Goal: Task Accomplishment & Management: Use online tool/utility

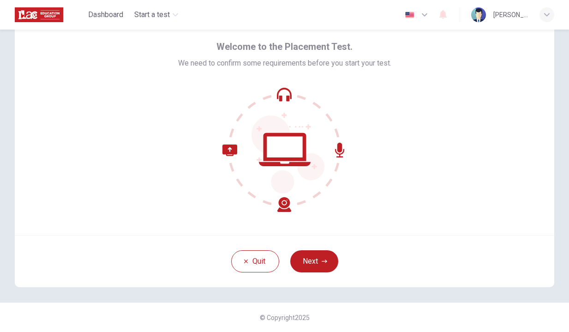
scroll to position [35, 0]
click at [327, 254] on button "Next" at bounding box center [314, 261] width 48 height 22
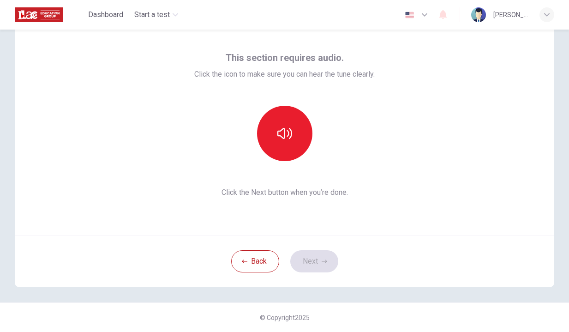
scroll to position [0, 0]
click at [421, 179] on div "This section requires audio. Click the icon to make sure you can hear the tune …" at bounding box center [284, 123] width 539 height 221
click at [265, 129] on button "button" at bounding box center [284, 133] width 55 height 55
click at [330, 265] on button "Next" at bounding box center [314, 261] width 48 height 22
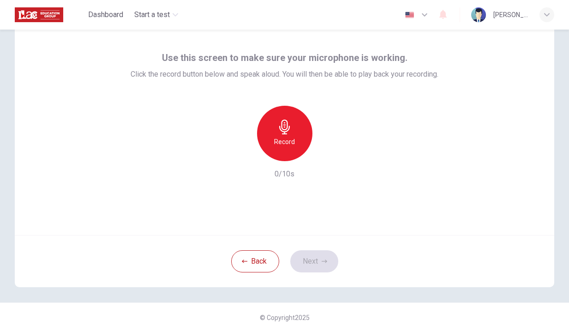
click at [292, 151] on div "Record" at bounding box center [284, 133] width 55 height 55
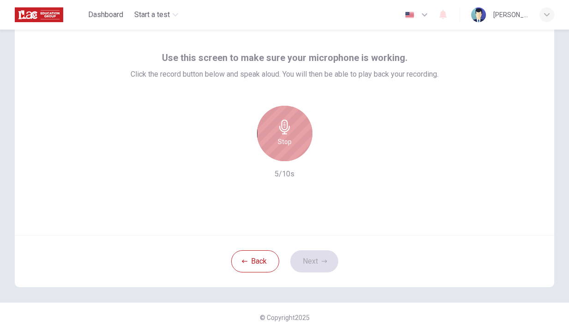
click at [286, 143] on h6 "Stop" at bounding box center [285, 141] width 14 height 11
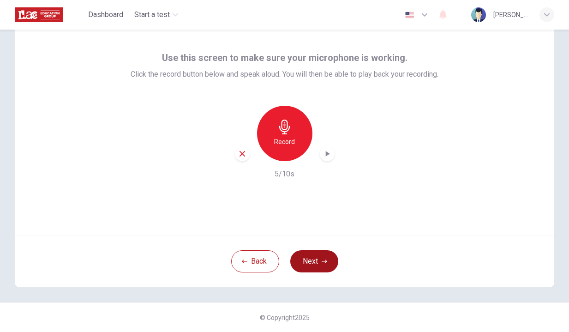
click at [322, 262] on icon "button" at bounding box center [325, 261] width 6 height 6
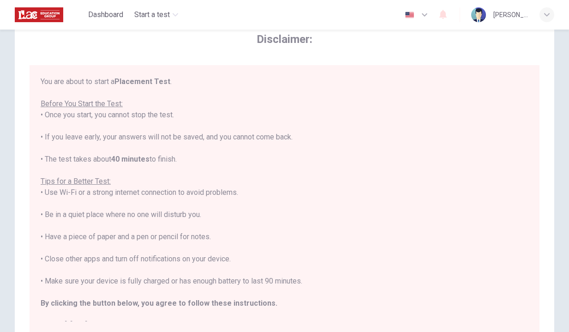
click at [379, 234] on div "You are about to start a Placement Test . Before You Start the Test: • Once you…" at bounding box center [285, 203] width 488 height 255
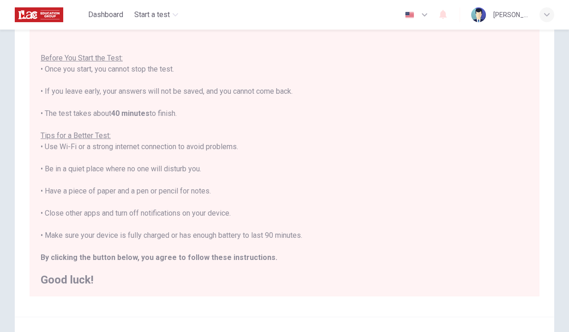
scroll to position [152, 0]
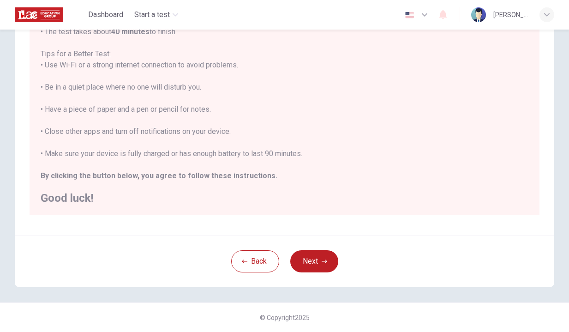
drag, startPoint x: 358, startPoint y: 226, endPoint x: 343, endPoint y: 284, distance: 60.6
click at [344, 331] on html "This site uses cookies, as explained in our Privacy Policy . If you agree to th…" at bounding box center [284, 166] width 569 height 332
click at [319, 264] on button "Next" at bounding box center [314, 261] width 48 height 22
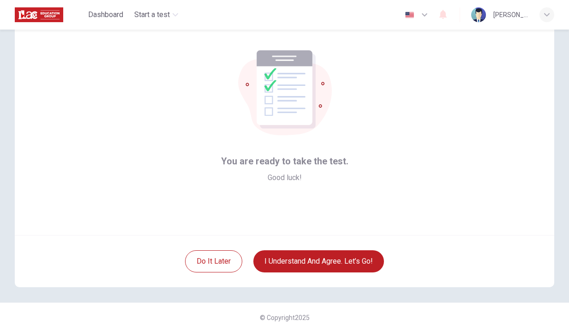
scroll to position [35, 0]
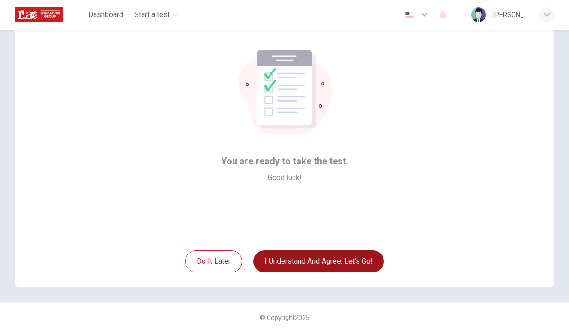
click at [353, 258] on button "I understand and agree. Let’s go!" at bounding box center [318, 261] width 131 height 22
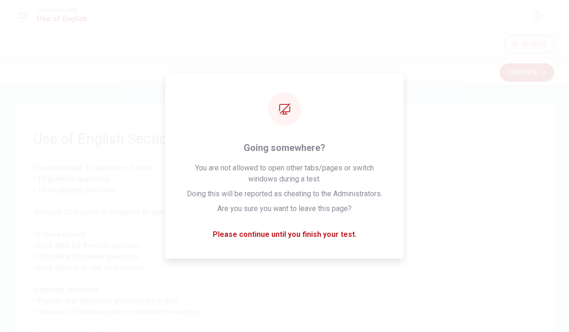
drag, startPoint x: 356, startPoint y: 194, endPoint x: 331, endPoint y: 363, distance: 170.7
click at [331, 331] on html "This site uses cookies, as explained in our Privacy Policy . If you agree to th…" at bounding box center [284, 166] width 569 height 332
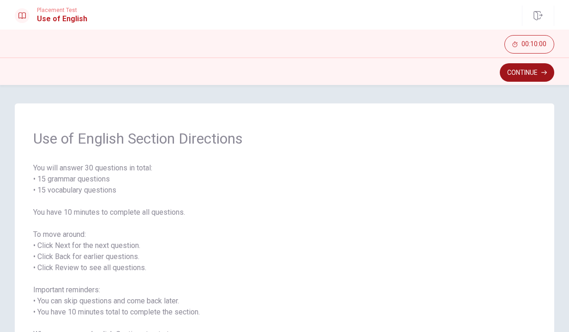
scroll to position [0, 0]
click at [533, 71] on button "Continue" at bounding box center [527, 72] width 54 height 18
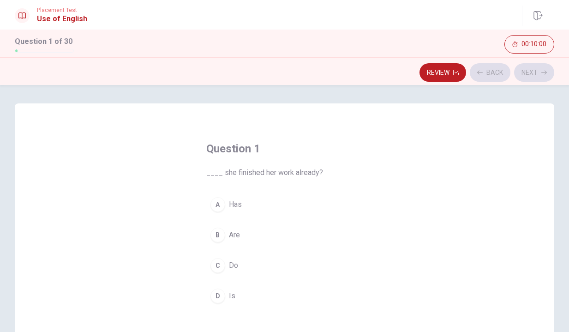
scroll to position [1, 0]
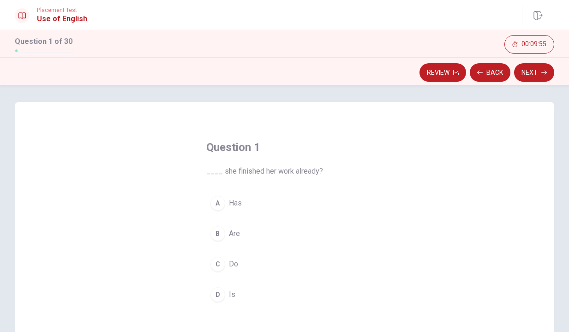
click at [224, 295] on button "D Is" at bounding box center [284, 294] width 157 height 23
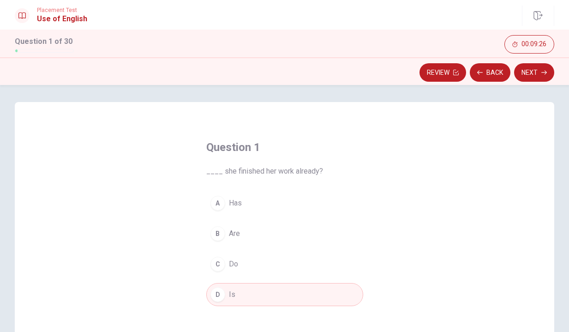
click at [234, 198] on span "Has" at bounding box center [235, 202] width 13 height 11
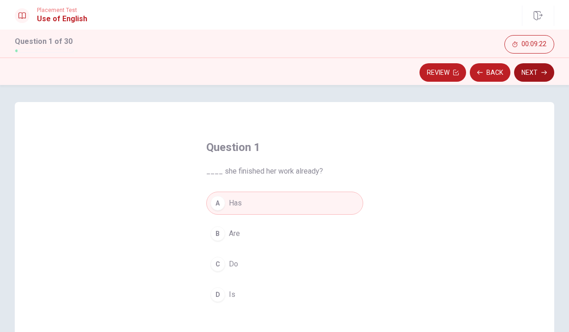
click at [540, 72] on button "Next" at bounding box center [534, 72] width 40 height 18
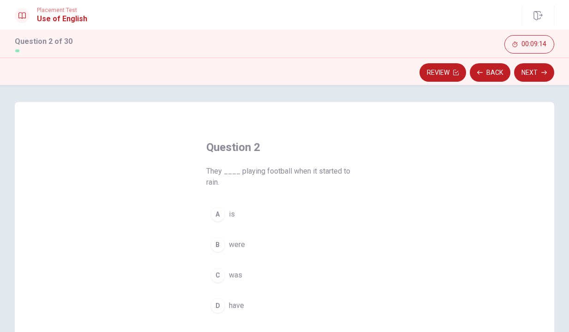
click at [243, 243] on span "were" at bounding box center [237, 244] width 16 height 11
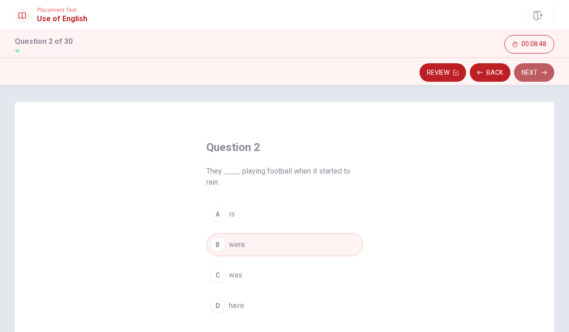
click at [531, 75] on button "Next" at bounding box center [534, 72] width 40 height 18
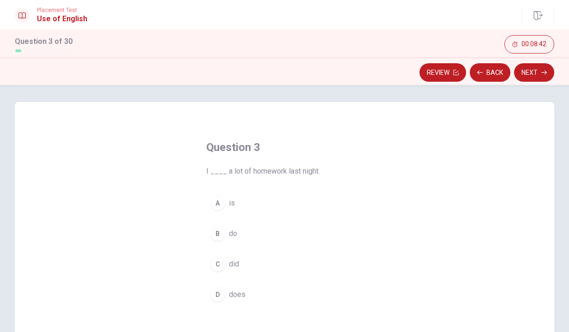
click at [237, 261] on span "did" at bounding box center [234, 263] width 10 height 11
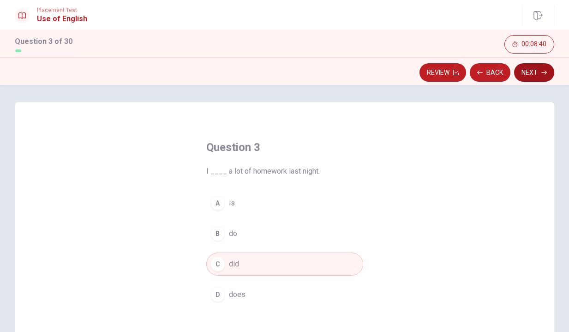
click at [523, 76] on button "Next" at bounding box center [534, 72] width 40 height 18
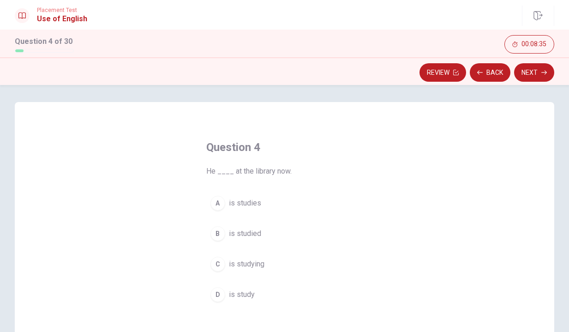
click at [265, 266] on button "C is studying" at bounding box center [284, 263] width 157 height 23
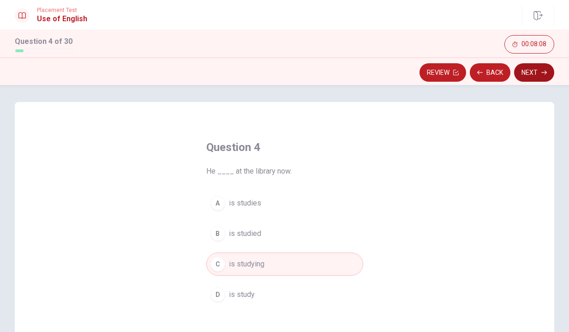
click at [537, 77] on button "Next" at bounding box center [534, 72] width 40 height 18
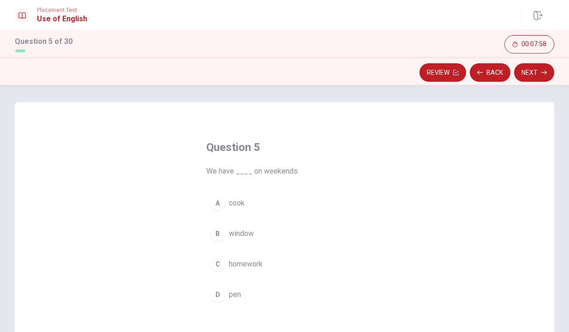
click at [242, 264] on span "homework" at bounding box center [246, 263] width 34 height 11
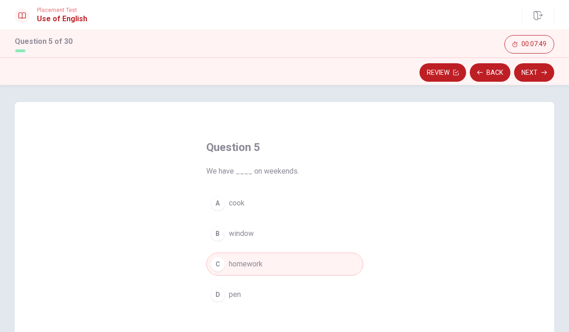
scroll to position [0, 0]
click at [536, 77] on button "Next" at bounding box center [534, 72] width 40 height 18
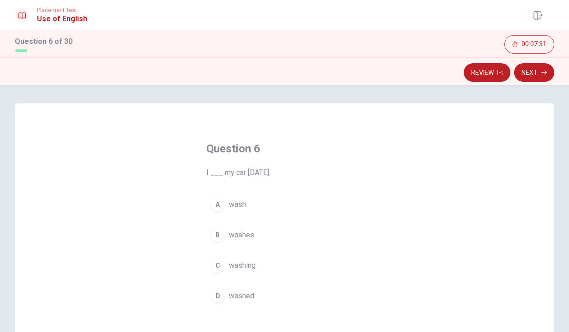
scroll to position [8, 0]
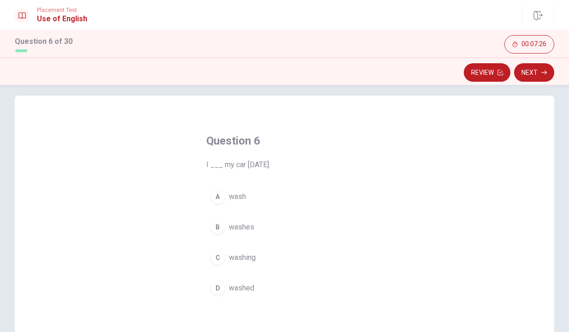
click at [247, 292] on span "washed" at bounding box center [241, 287] width 25 height 11
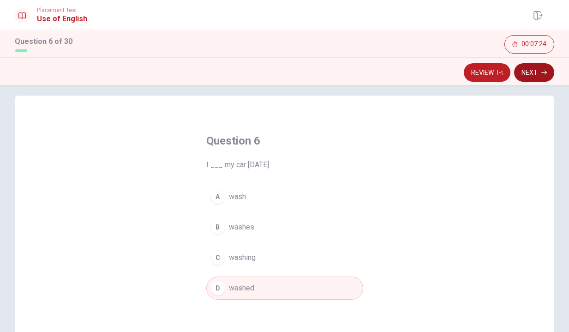
click at [531, 75] on button "Next" at bounding box center [534, 72] width 40 height 18
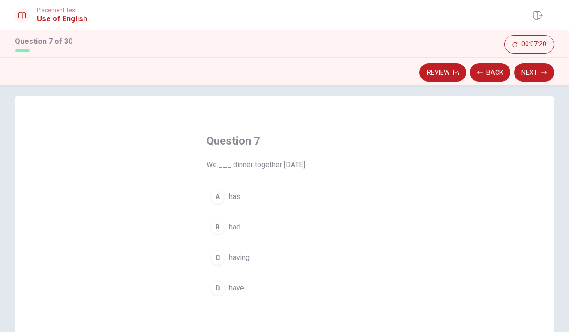
click at [239, 225] on span "had" at bounding box center [235, 226] width 12 height 11
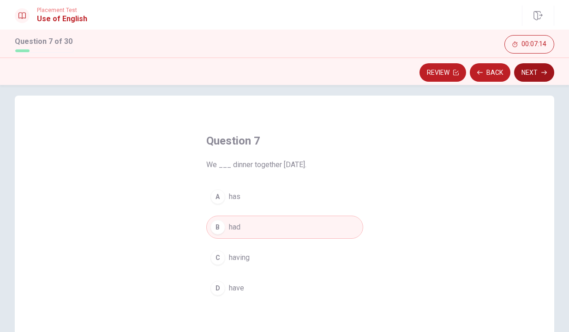
click at [526, 76] on button "Next" at bounding box center [534, 72] width 40 height 18
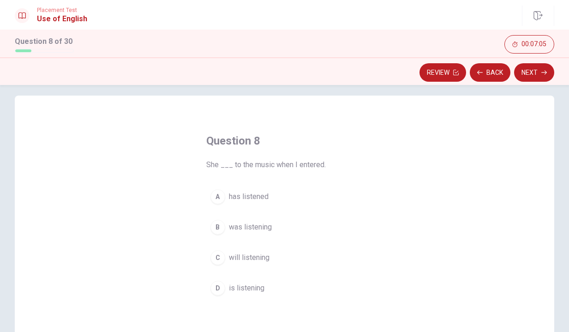
click at [260, 230] on span "was listening" at bounding box center [250, 226] width 43 height 11
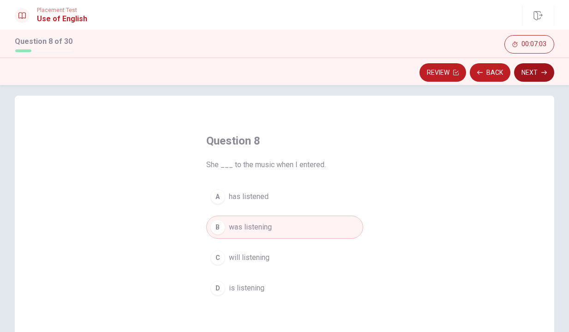
click at [537, 71] on button "Next" at bounding box center [534, 72] width 40 height 18
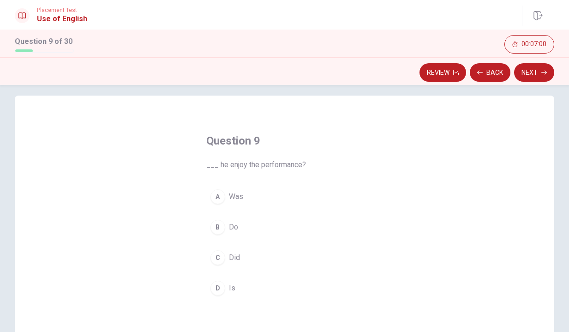
scroll to position [9, 0]
click at [241, 261] on button "C Did" at bounding box center [284, 256] width 157 height 23
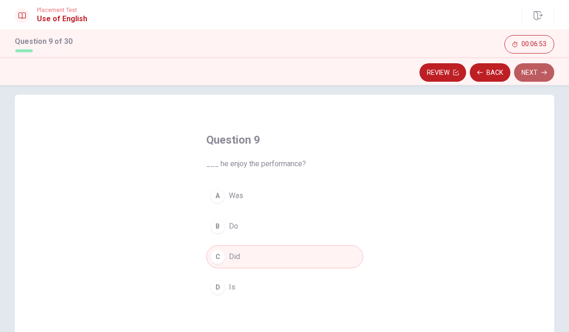
click at [531, 76] on button "Next" at bounding box center [534, 72] width 40 height 18
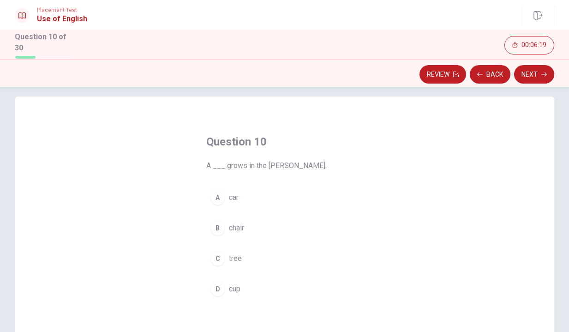
click at [216, 258] on div "C" at bounding box center [217, 258] width 15 height 15
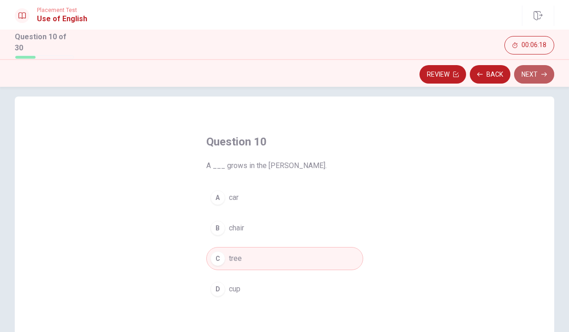
click at [536, 73] on button "Next" at bounding box center [534, 74] width 40 height 18
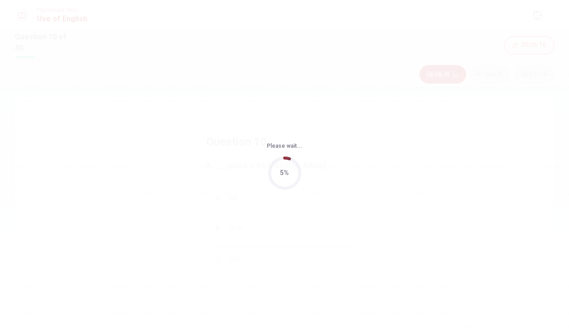
scroll to position [0, 0]
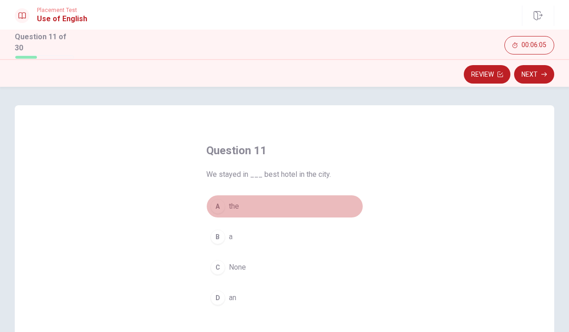
click at [215, 201] on div "A" at bounding box center [217, 206] width 15 height 15
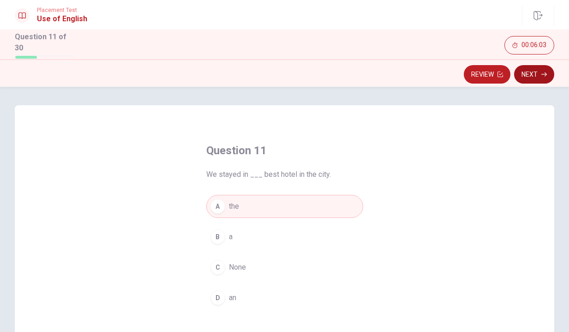
click at [538, 78] on button "Next" at bounding box center [534, 74] width 40 height 18
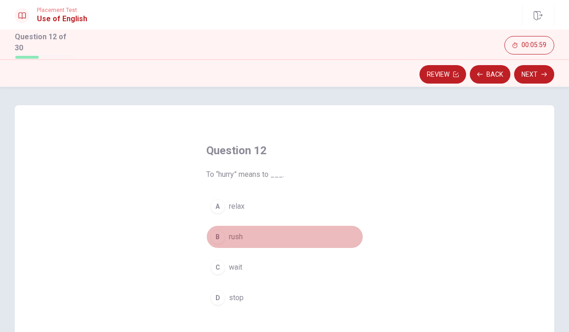
click at [245, 236] on button "B rush" at bounding box center [284, 236] width 157 height 23
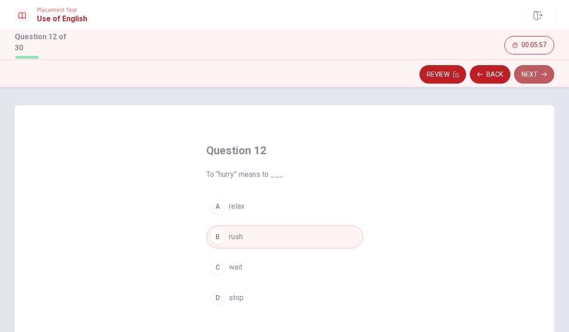
click at [544, 72] on icon "button" at bounding box center [544, 75] width 6 height 6
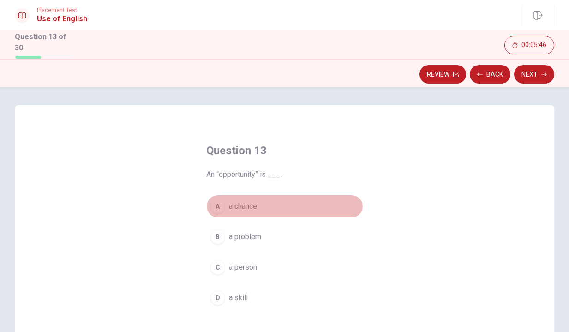
click at [259, 203] on button "A a chance" at bounding box center [284, 206] width 157 height 23
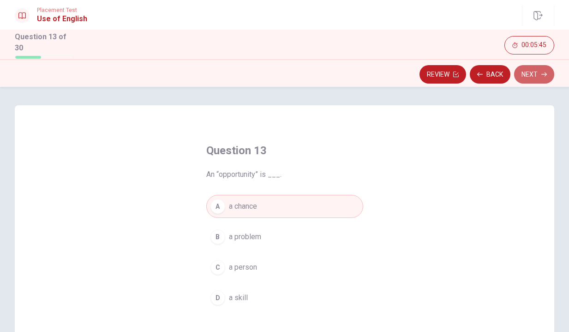
drag, startPoint x: 531, startPoint y: 76, endPoint x: 518, endPoint y: 101, distance: 28.7
click at [531, 76] on button "Next" at bounding box center [534, 74] width 40 height 18
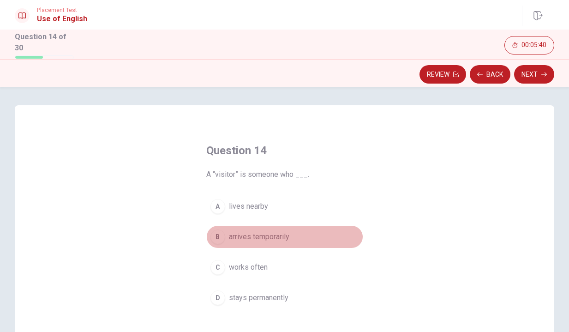
click at [280, 236] on span "arrives temporarily" at bounding box center [259, 236] width 60 height 11
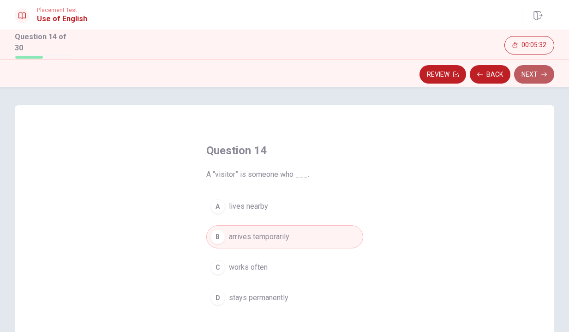
click at [527, 77] on button "Next" at bounding box center [534, 74] width 40 height 18
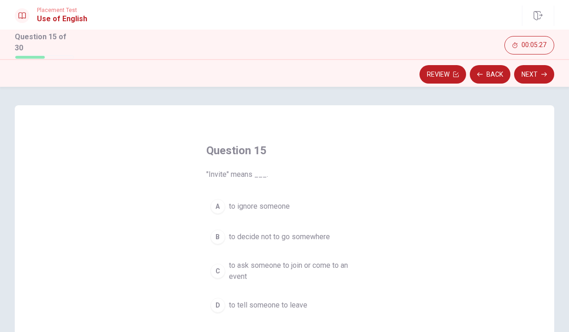
click at [286, 262] on span "to ask someone to join or come to an event" at bounding box center [294, 271] width 130 height 22
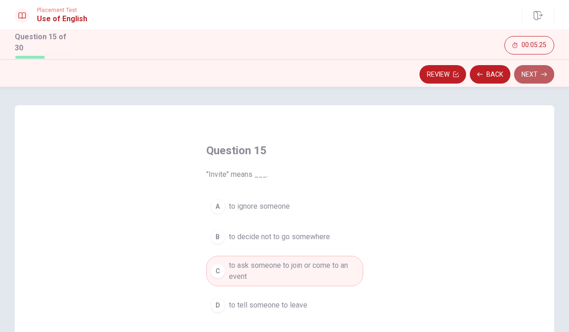
click at [534, 76] on button "Next" at bounding box center [534, 74] width 40 height 18
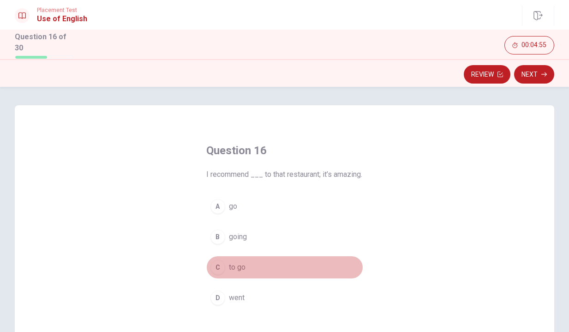
click at [233, 273] on span "to go" at bounding box center [237, 267] width 17 height 11
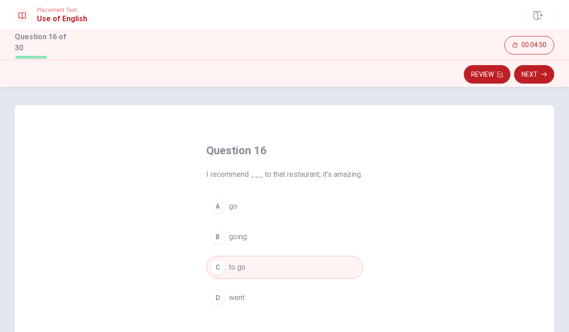
click at [258, 246] on button "B going" at bounding box center [284, 236] width 157 height 23
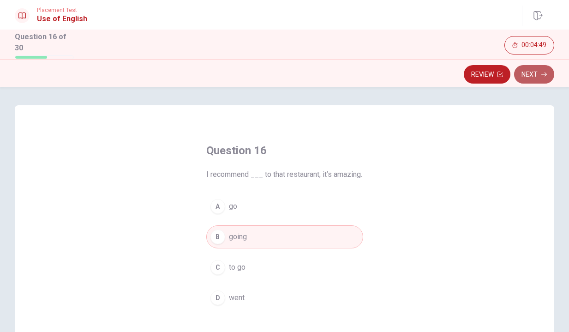
click at [528, 79] on button "Next" at bounding box center [534, 74] width 40 height 18
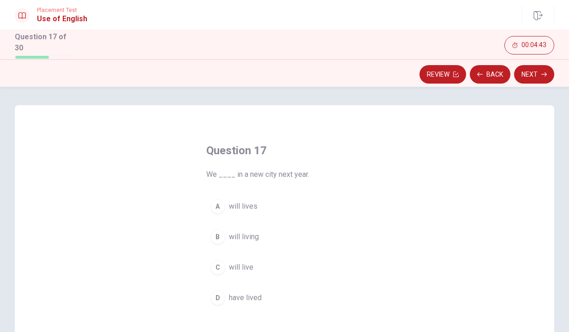
click at [250, 267] on span "will live" at bounding box center [241, 267] width 24 height 11
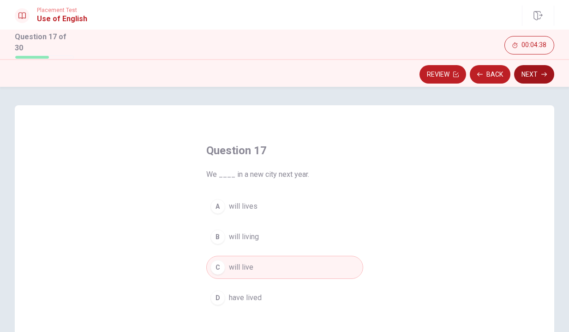
click at [537, 73] on button "Next" at bounding box center [534, 74] width 40 height 18
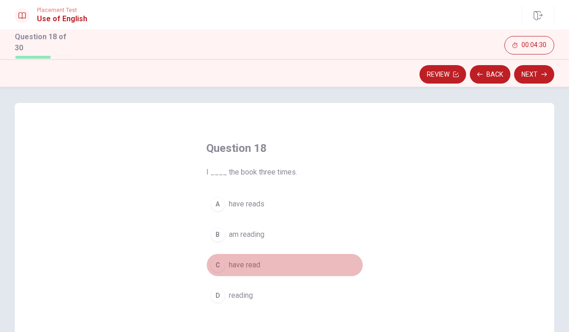
scroll to position [1, 0]
click at [263, 263] on button "C have read" at bounding box center [284, 265] width 157 height 23
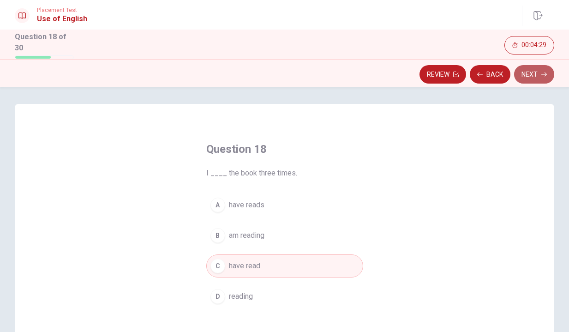
click at [526, 74] on button "Next" at bounding box center [534, 74] width 40 height 18
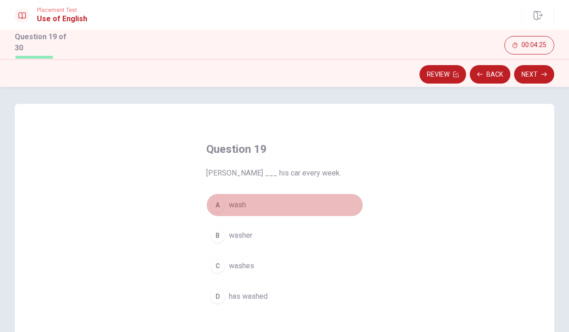
click at [252, 200] on button "A wash" at bounding box center [284, 204] width 157 height 23
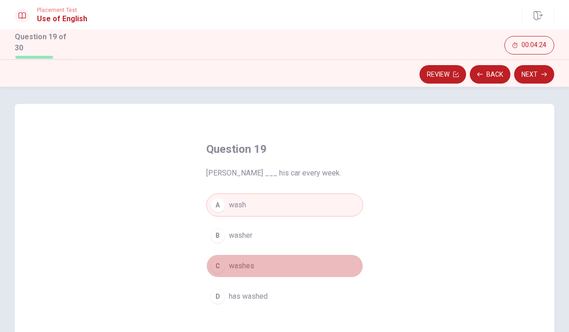
click at [286, 262] on button "C washes" at bounding box center [284, 265] width 157 height 23
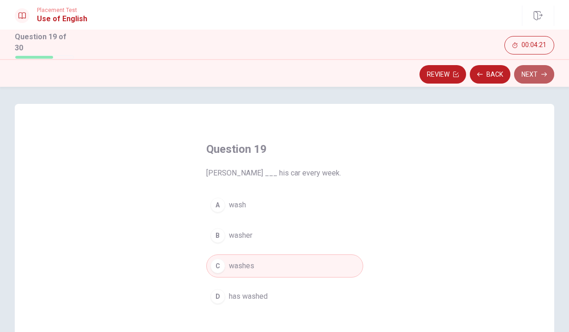
click at [530, 73] on button "Next" at bounding box center [534, 74] width 40 height 18
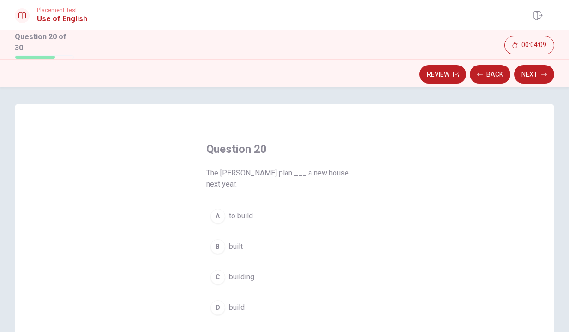
click at [258, 204] on button "A to build" at bounding box center [284, 215] width 157 height 23
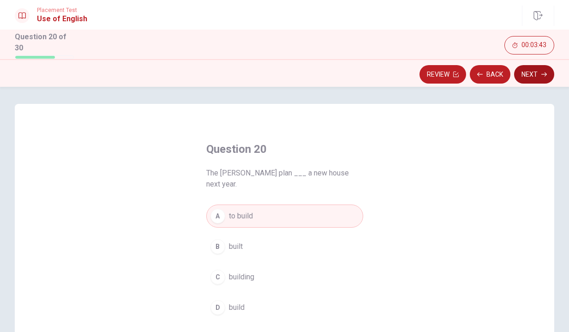
click at [548, 70] on button "Next" at bounding box center [534, 74] width 40 height 18
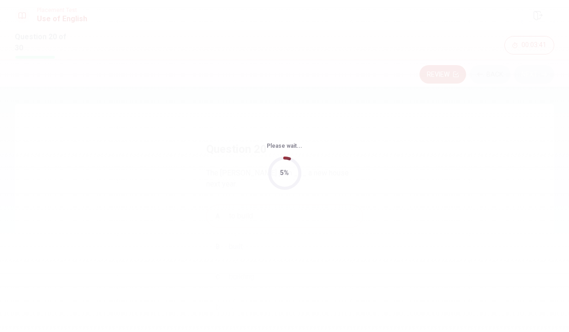
scroll to position [0, 0]
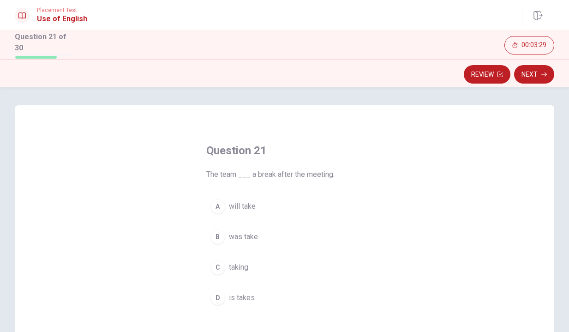
click at [226, 201] on button "A will take" at bounding box center [284, 206] width 157 height 23
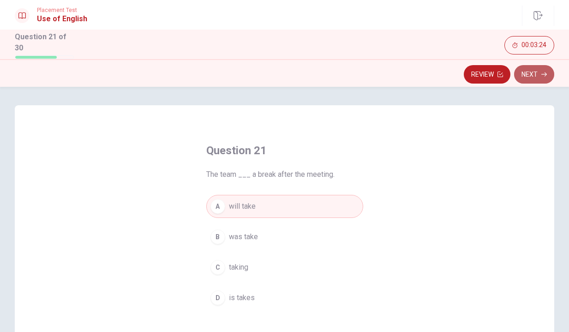
click at [542, 78] on button "Next" at bounding box center [534, 74] width 40 height 18
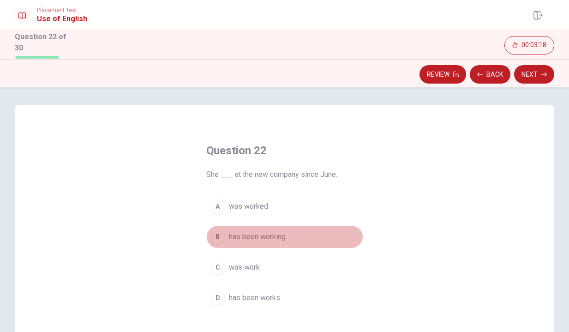
click at [275, 235] on span "has been working" at bounding box center [257, 236] width 57 height 11
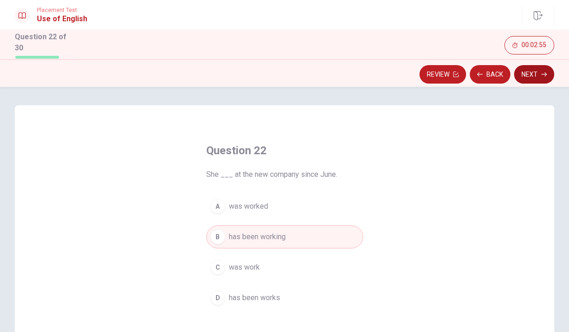
click at [541, 74] on icon "button" at bounding box center [544, 75] width 6 height 6
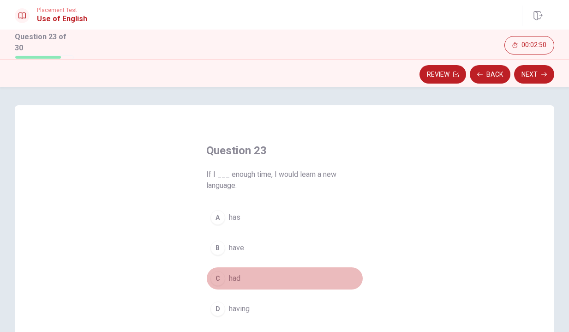
click at [255, 276] on button "C had" at bounding box center [284, 278] width 157 height 23
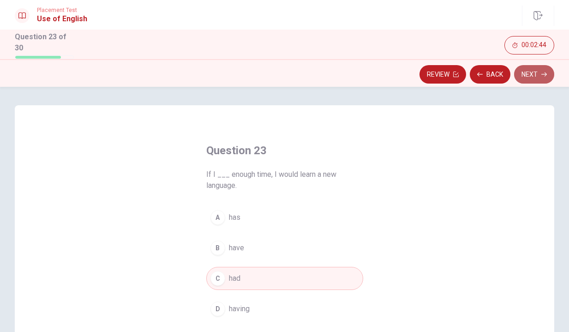
click at [542, 74] on icon "button" at bounding box center [544, 75] width 6 height 6
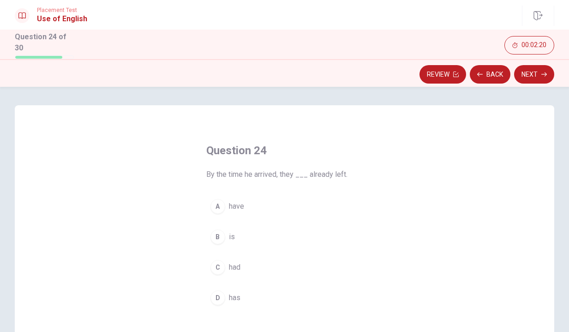
click at [257, 262] on button "C had" at bounding box center [284, 267] width 157 height 23
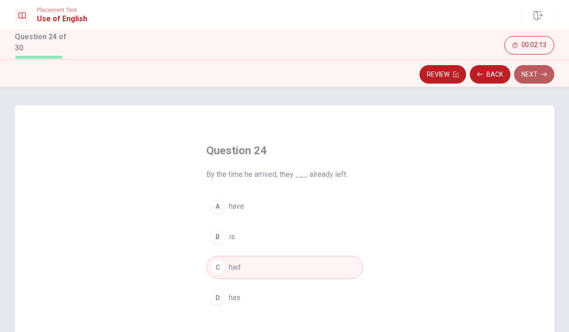
click at [532, 72] on button "Next" at bounding box center [534, 74] width 40 height 18
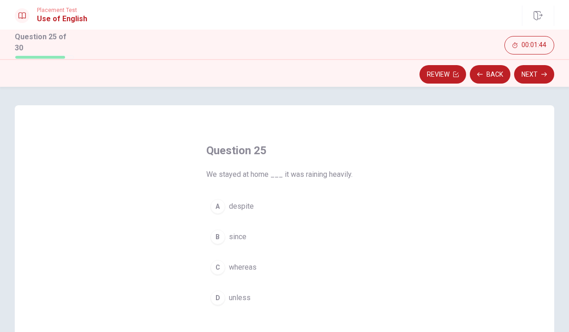
click at [265, 204] on button "A despite" at bounding box center [284, 206] width 157 height 23
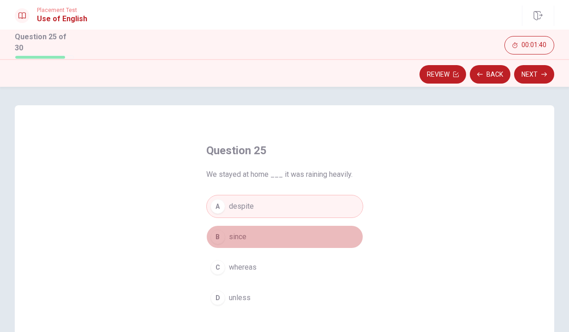
click at [317, 229] on button "B since" at bounding box center [284, 236] width 157 height 23
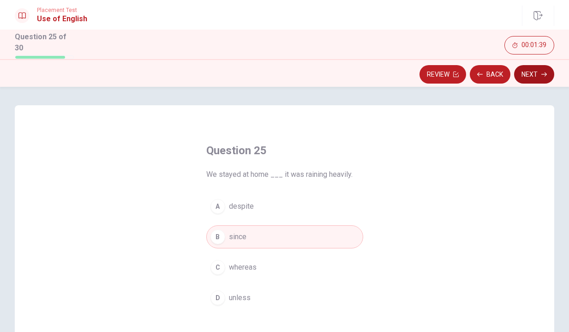
click at [535, 70] on button "Next" at bounding box center [534, 74] width 40 height 18
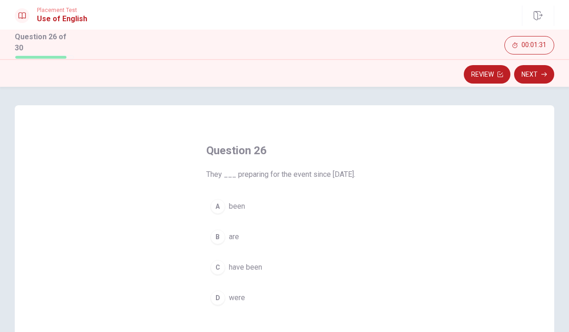
click at [272, 277] on button "C have been" at bounding box center [284, 267] width 157 height 23
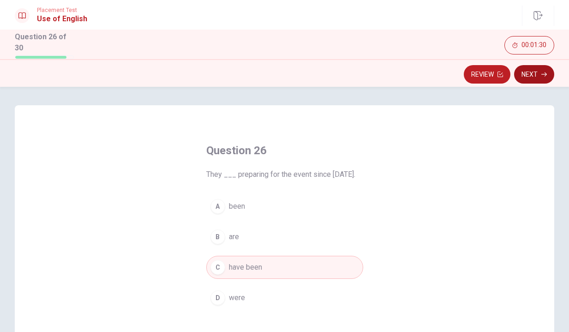
click at [539, 74] on button "Next" at bounding box center [534, 74] width 40 height 18
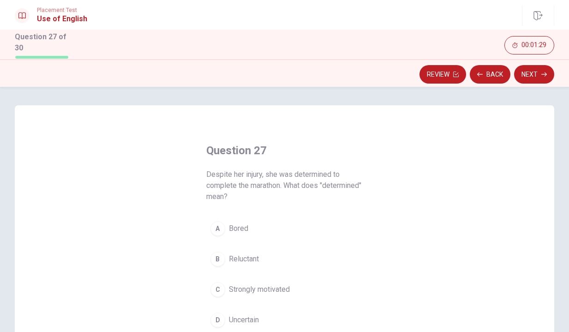
click at [274, 191] on span "Despite her injury, she was determined to complete the marathon. What does "det…" at bounding box center [284, 185] width 157 height 33
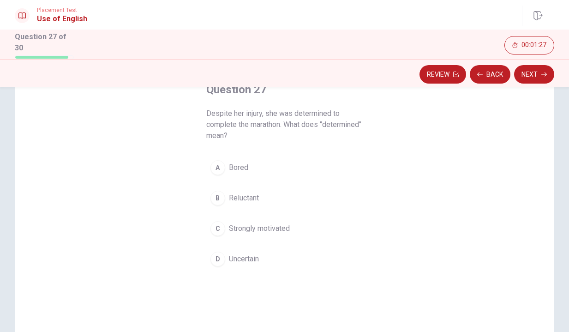
scroll to position [57, 0]
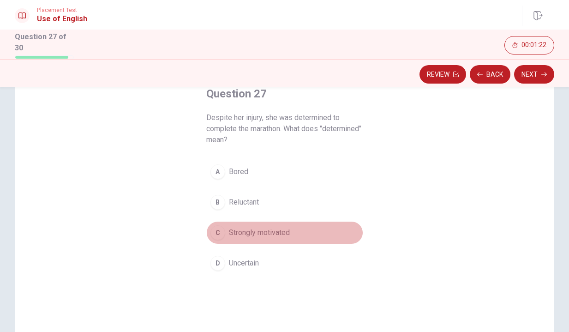
click at [282, 230] on span "Strongly motivated" at bounding box center [259, 232] width 61 height 11
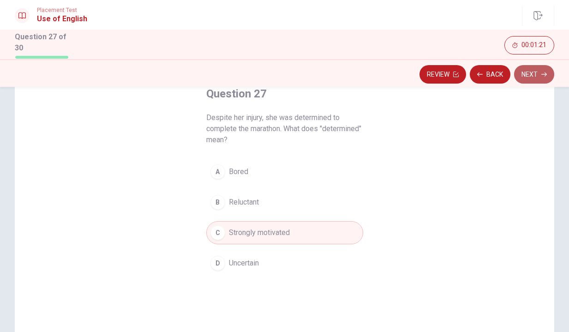
click at [538, 79] on button "Next" at bounding box center [534, 74] width 40 height 18
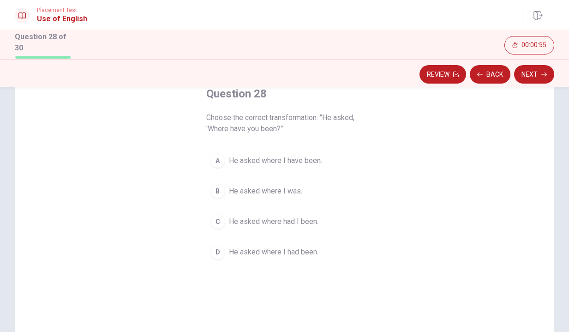
click at [288, 189] on span "He asked where I was." at bounding box center [265, 190] width 73 height 11
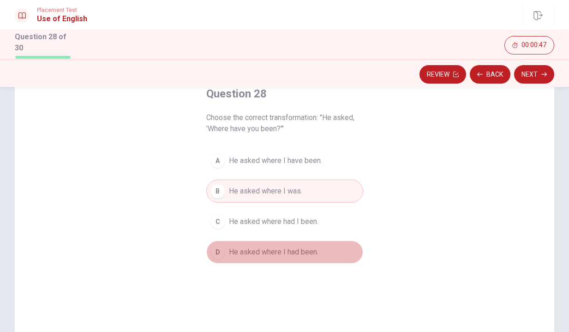
click at [287, 246] on span "He asked where I had been." at bounding box center [273, 251] width 89 height 11
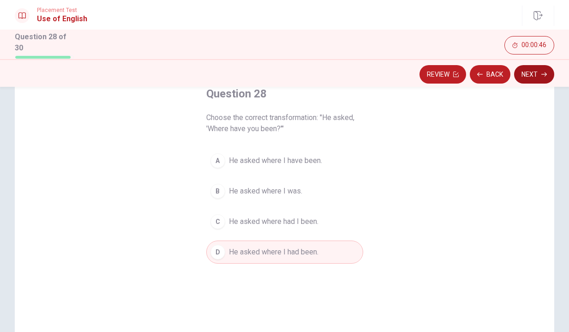
click at [524, 77] on button "Next" at bounding box center [534, 74] width 40 height 18
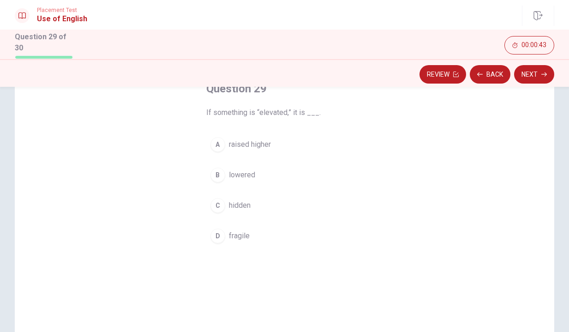
scroll to position [62, 0]
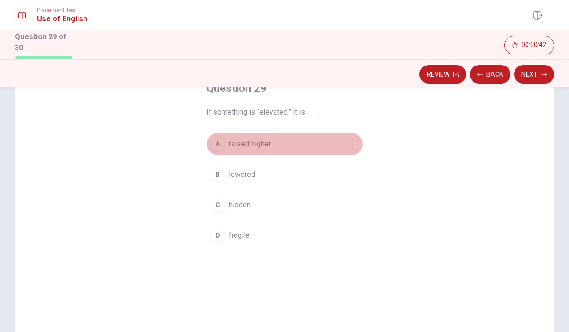
click at [269, 141] on span "raised higher" at bounding box center [250, 143] width 42 height 11
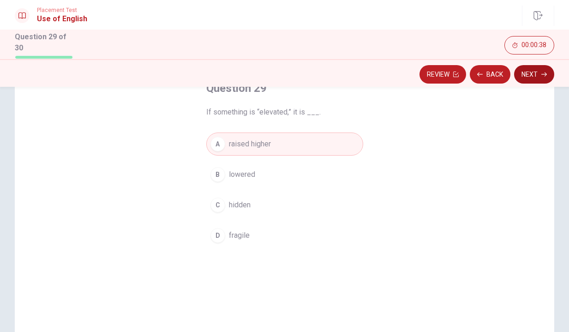
click at [533, 76] on button "Next" at bounding box center [534, 74] width 40 height 18
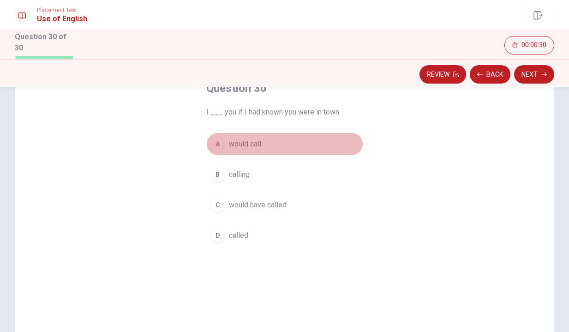
click at [243, 142] on span "would call" at bounding box center [245, 143] width 32 height 11
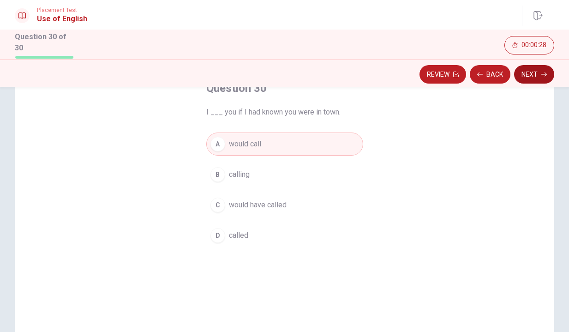
click at [535, 72] on button "Next" at bounding box center [534, 74] width 40 height 18
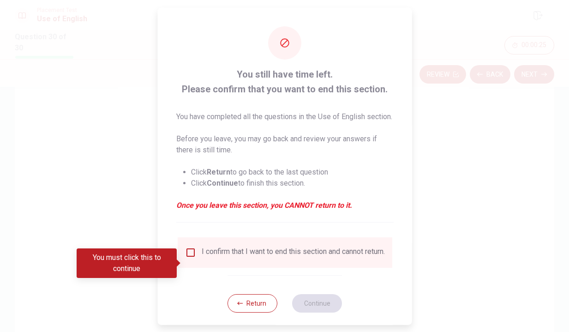
click at [192, 257] on input "You must click this to continue" at bounding box center [190, 251] width 11 height 11
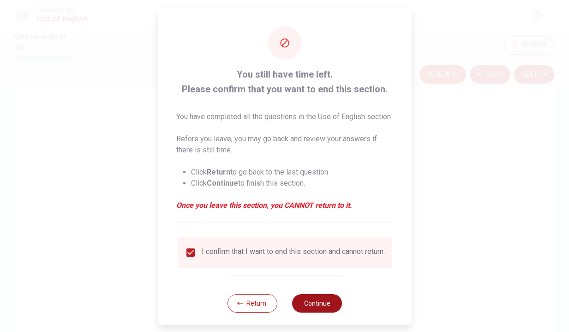
click at [323, 312] on button "Continue" at bounding box center [317, 302] width 50 height 18
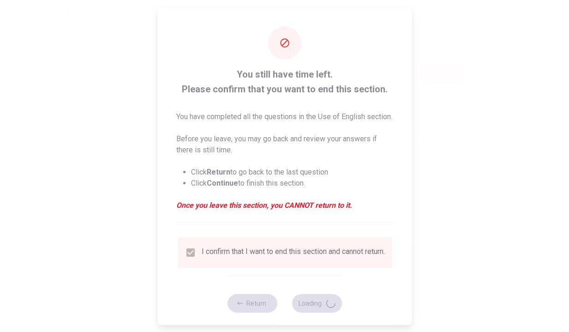
scroll to position [0, 0]
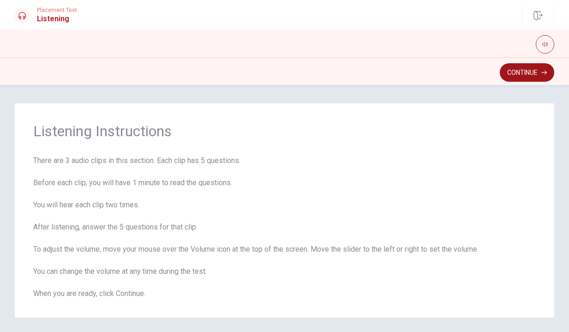
click at [548, 76] on button "Continue" at bounding box center [527, 72] width 54 height 18
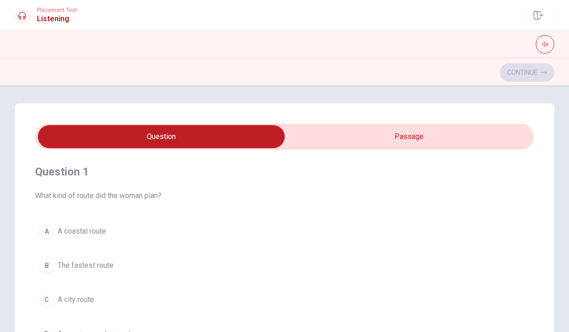
click at [331, 180] on div "Question 1 What kind of route did the woman plan?" at bounding box center [284, 182] width 499 height 37
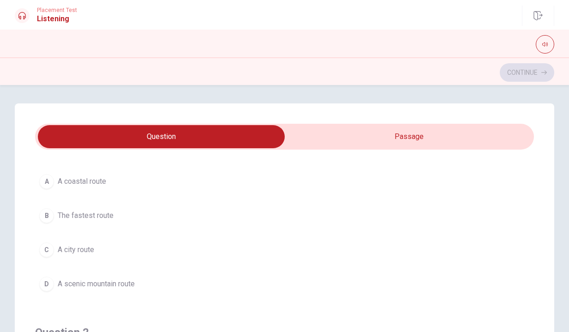
scroll to position [23, 0]
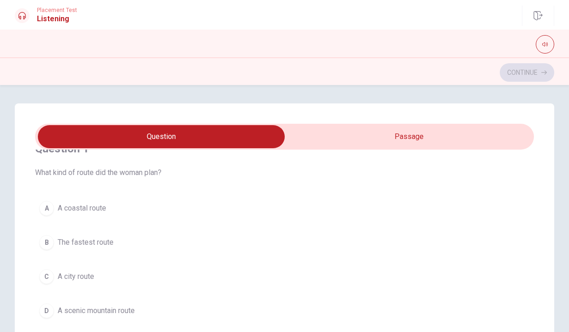
click at [96, 279] on button "C A city route" at bounding box center [284, 276] width 499 height 23
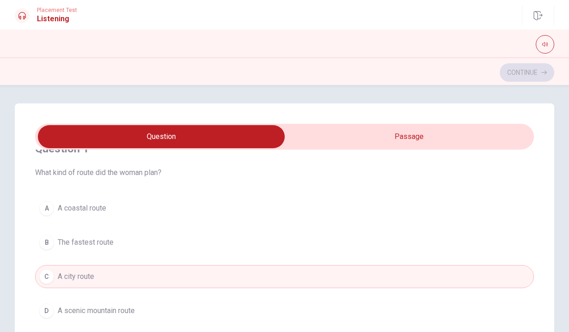
scroll to position [24, 0]
click at [122, 210] on button "A A coastal route" at bounding box center [284, 207] width 499 height 23
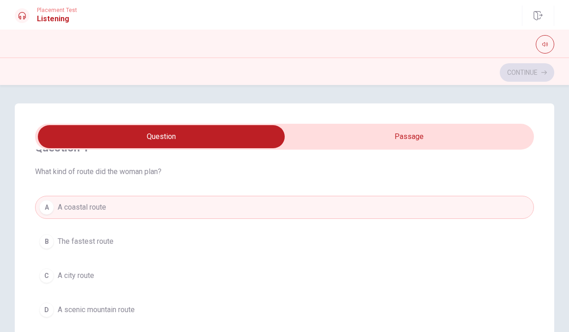
click at [24, 215] on div "Question 1 What kind of route did the woman plan? A A coastal route B The faste…" at bounding box center [284, 288] width 539 height 371
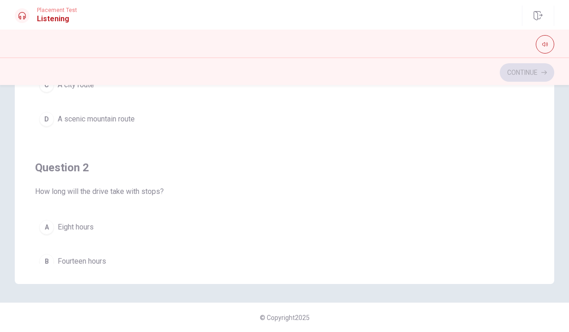
scroll to position [191, 0]
drag, startPoint x: 150, startPoint y: 239, endPoint x: 313, endPoint y: 225, distance: 163.9
click at [154, 294] on div "Question 1 What kind of route did the woman plan? A A coastal route B The faste…" at bounding box center [284, 208] width 569 height 247
drag, startPoint x: 566, startPoint y: 187, endPoint x: 480, endPoint y: 178, distance: 86.3
click at [563, 218] on div "Question 1 What kind of route did the woman plan? A A coastal route B The faste…" at bounding box center [284, 98] width 569 height 371
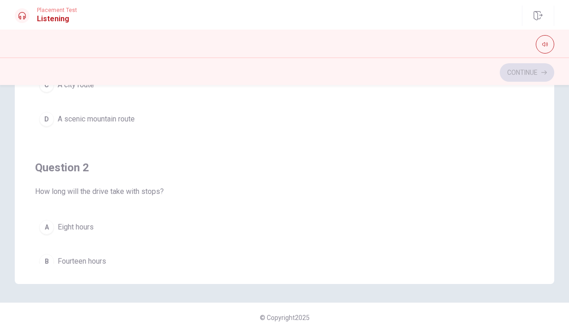
drag, startPoint x: 479, startPoint y: 176, endPoint x: 318, endPoint y: 173, distance: 161.0
click at [465, 255] on div "Question 2 How long will the drive take with stops? A Eight hours B Fourteen ho…" at bounding box center [284, 250] width 499 height 210
click at [285, 149] on div "Question 2 How long will the drive take with stops? A Eight hours B Fourteen ho…" at bounding box center [284, 250] width 499 height 210
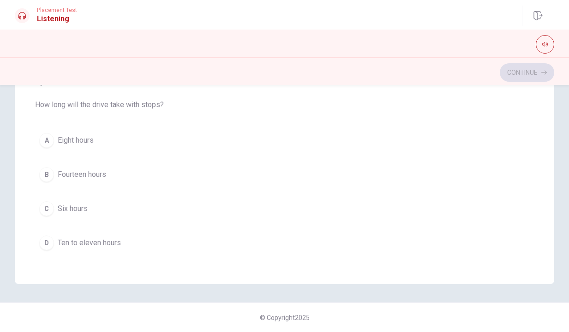
scroll to position [114, 0]
click at [117, 234] on span "Ten to eleven hours" at bounding box center [89, 239] width 63 height 11
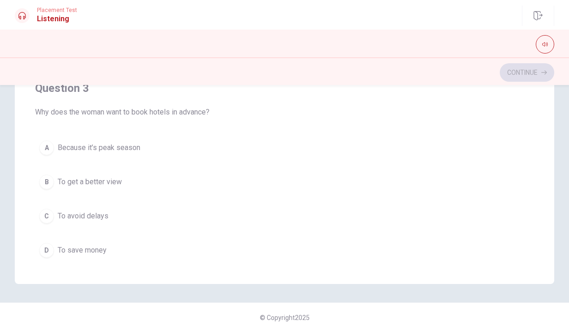
scroll to position [320, 0]
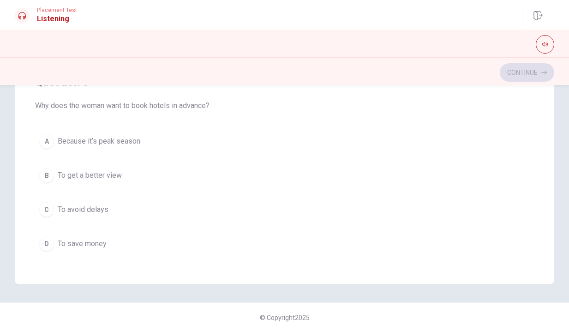
click at [119, 142] on span "Because it’s peak season" at bounding box center [99, 141] width 83 height 11
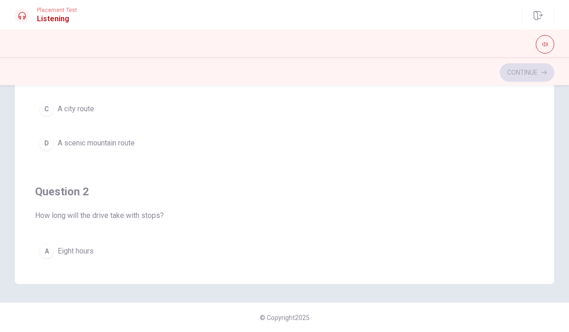
scroll to position [0, 0]
drag, startPoint x: 461, startPoint y: 182, endPoint x: 510, endPoint y: 95, distance: 100.0
click at [460, 65] on div "Placement Test Listening Continue Continue Question 1 What kind of route did th…" at bounding box center [284, 166] width 569 height 332
click at [532, 157] on div "Question 1 What kind of route did the woman plan? A A coastal route B The faste…" at bounding box center [284, 98] width 539 height 371
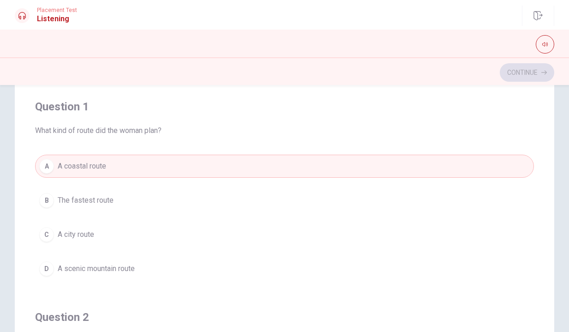
scroll to position [62, 0]
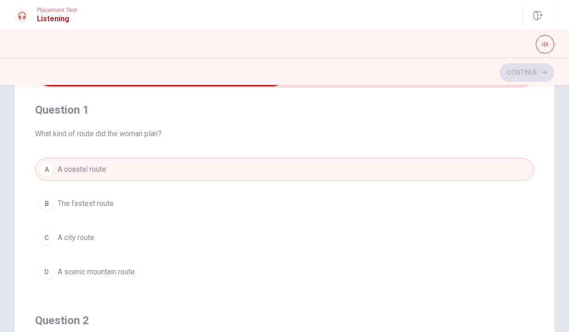
click at [75, 270] on span "A scenic mountain route" at bounding box center [96, 271] width 77 height 11
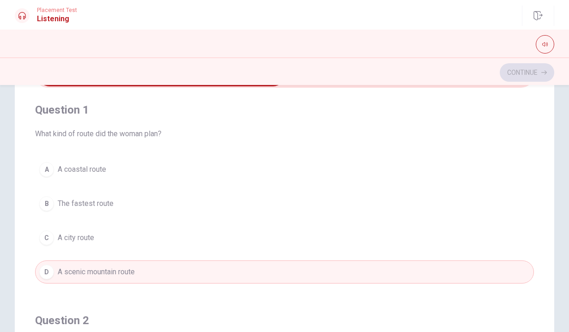
click at [18, 253] on div "Question 1 What kind of route did the woman plan? A A coastal route B The faste…" at bounding box center [284, 227] width 539 height 371
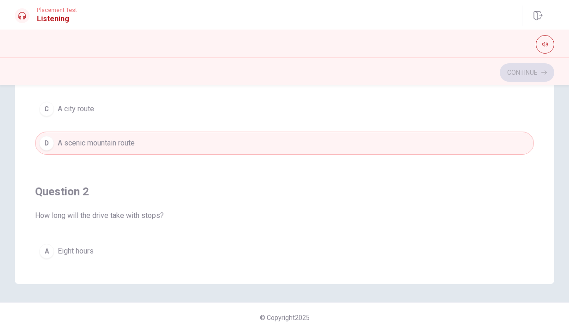
scroll to position [191, 0]
drag, startPoint x: 483, startPoint y: 194, endPoint x: 546, endPoint y: 222, distance: 68.5
click at [476, 303] on div "Question 1 What kind of route did the woman plan? A A coastal route B The faste…" at bounding box center [284, 208] width 569 height 247
drag, startPoint x: 566, startPoint y: 186, endPoint x: 565, endPoint y: 208, distance: 21.7
click at [565, 208] on div "Question 1 What kind of route did the woman plan? A A coastal route B The faste…" at bounding box center [284, 98] width 569 height 371
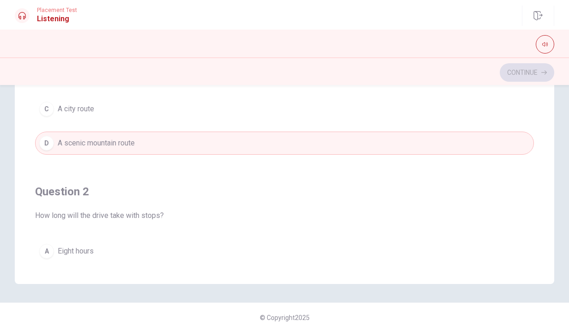
click at [460, 157] on div "Question 1 What kind of route did the woman plan? A A coastal route B The faste…" at bounding box center [284, 64] width 499 height 210
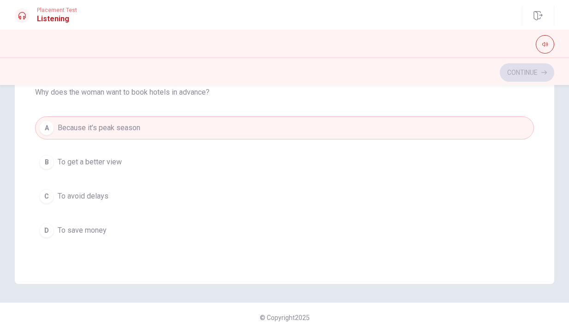
scroll to position [0, 0]
click at [469, 107] on div "Question 3 Why does the woman want to book hotels in advance? A Because it’s pe…" at bounding box center [284, 151] width 499 height 210
drag, startPoint x: 528, startPoint y: 103, endPoint x: 525, endPoint y: 134, distance: 30.6
click at [525, 134] on div "Question 3 Why does the woman want to book hotels in advance? A Because it’s pe…" at bounding box center [284, 151] width 499 height 210
click at [290, 95] on span "Why does the woman want to book hotels in advance?" at bounding box center [284, 92] width 499 height 11
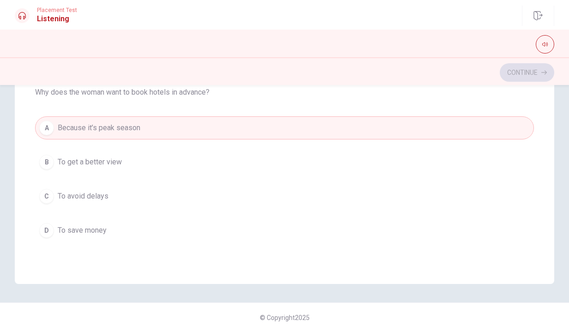
scroll to position [334, 0]
drag, startPoint x: 287, startPoint y: 94, endPoint x: 159, endPoint y: 257, distance: 207.6
click at [262, 319] on div "Question 1 What kind of route did the woman plan? A A coastal route B The faste…" at bounding box center [284, 208] width 569 height 247
click at [33, 168] on div "Question 1 What kind of route did the woman plan? A A coastal route B The faste…" at bounding box center [284, 98] width 539 height 371
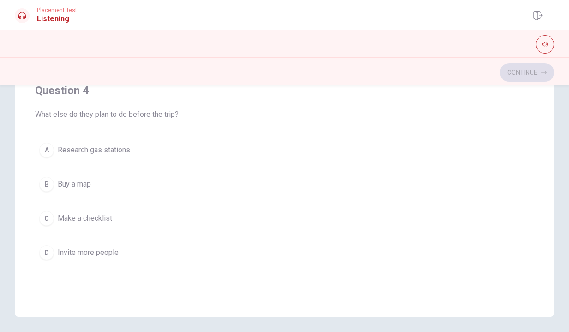
scroll to position [530, 0]
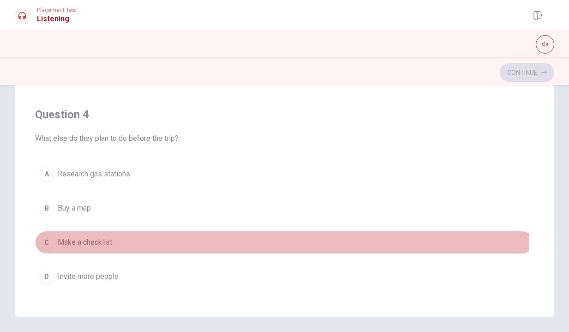
click at [75, 241] on span "Make a checklist" at bounding box center [85, 242] width 54 height 11
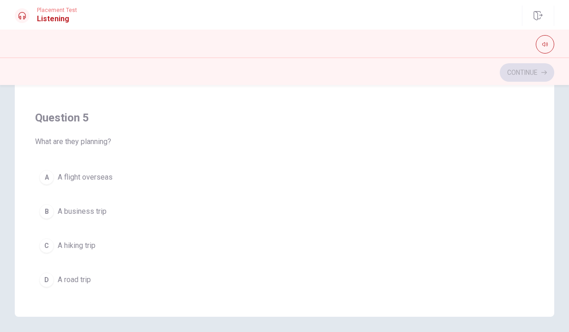
scroll to position [747, 0]
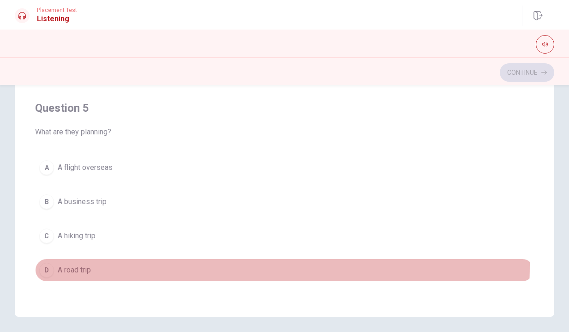
click at [90, 264] on span "A road trip" at bounding box center [74, 269] width 33 height 11
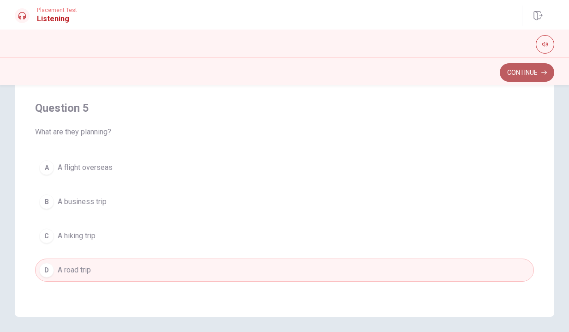
click at [536, 70] on button "Continue" at bounding box center [527, 72] width 54 height 18
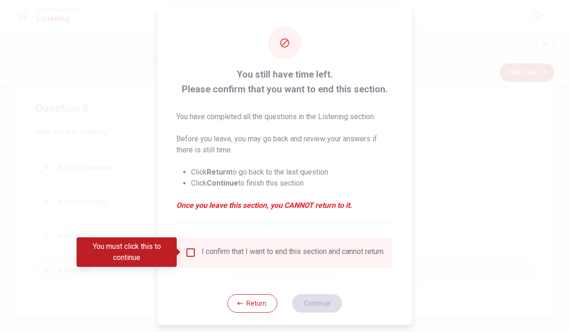
click at [278, 257] on div "I confirm that I want to end this section and cannot return." at bounding box center [292, 251] width 183 height 11
click at [190, 255] on input "You must click this to continue" at bounding box center [190, 251] width 11 height 11
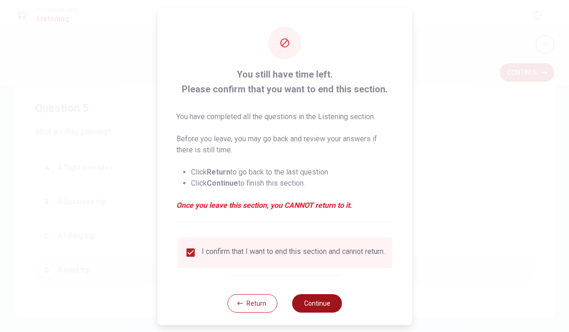
click at [314, 309] on button "Continue" at bounding box center [317, 302] width 50 height 18
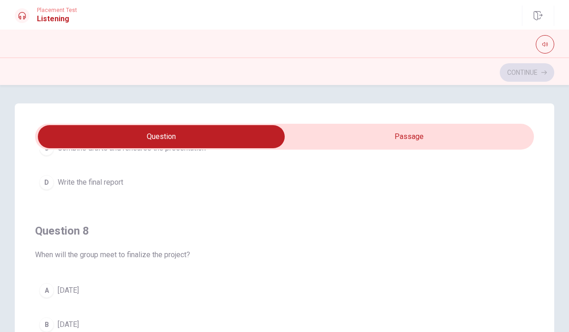
scroll to position [425, 0]
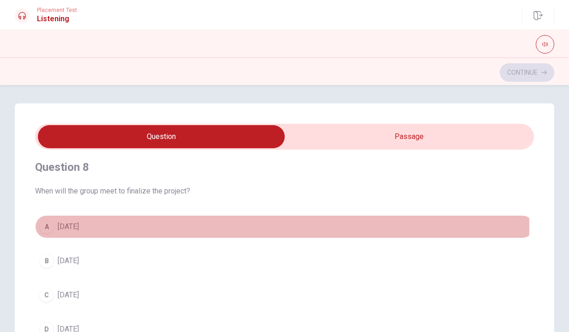
click at [65, 224] on span "[DATE]" at bounding box center [68, 226] width 21 height 11
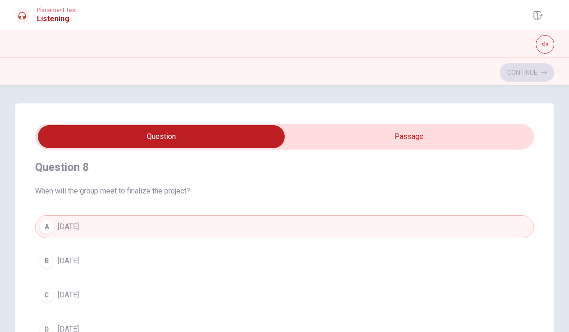
drag, startPoint x: 531, startPoint y: 280, endPoint x: 531, endPoint y: 264, distance: 16.1
click at [517, 190] on div "Question 6 What is the status of the man’s work? A He has outlined his section …" at bounding box center [284, 288] width 539 height 371
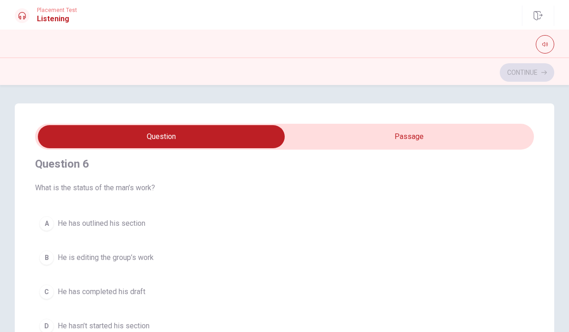
scroll to position [13, 0]
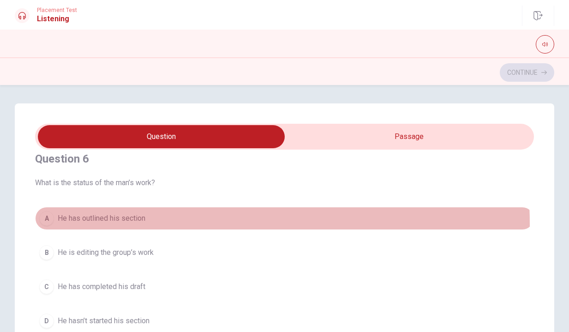
click at [133, 224] on button "A He has outlined his section" at bounding box center [284, 218] width 499 height 23
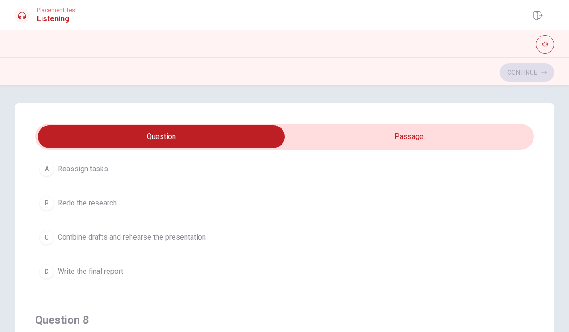
scroll to position [269, 0]
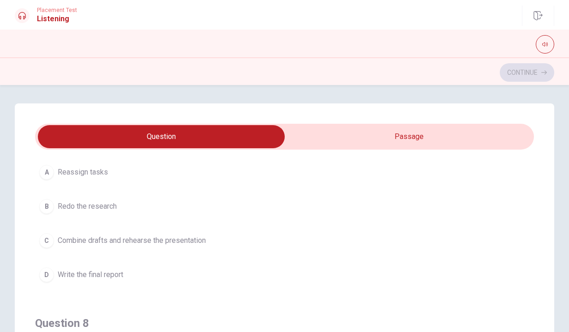
click at [161, 235] on span "Combine drafts and rehearse the presentation" at bounding box center [132, 240] width 148 height 11
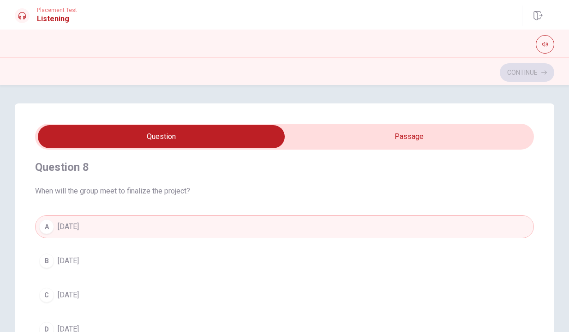
scroll to position [422, 0]
drag, startPoint x: 531, startPoint y: 276, endPoint x: 529, endPoint y: 280, distance: 5.0
click at [530, 284] on div "Question 6 What is the status of the man’s work? A He has outlined his section …" at bounding box center [284, 288] width 539 height 371
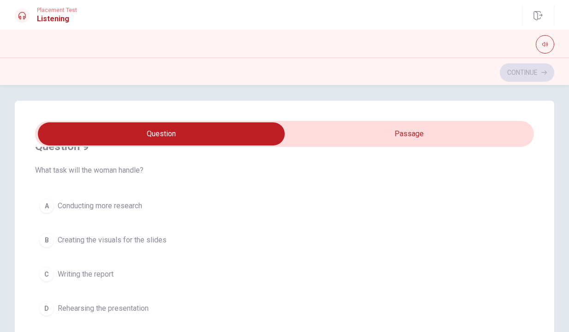
scroll to position [8, 0]
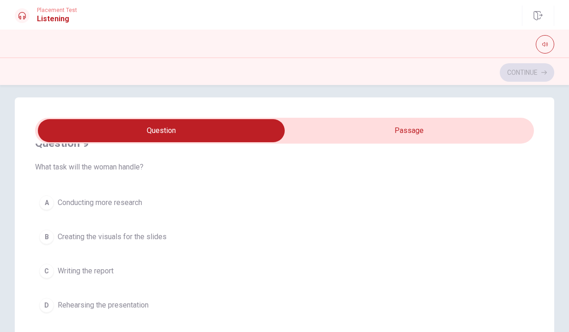
click at [539, 193] on div "Question 6 What is the status of the man’s work? A He has outlined his section …" at bounding box center [284, 282] width 539 height 371
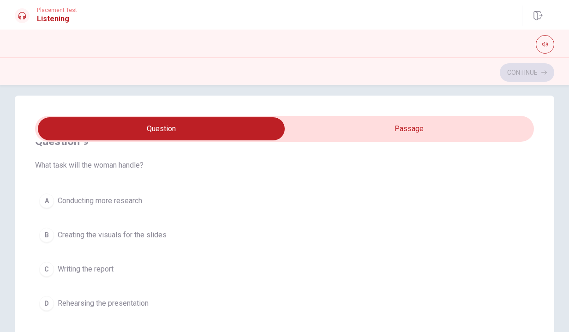
click at [124, 236] on span "Creating the visuals for the slides" at bounding box center [112, 234] width 109 height 11
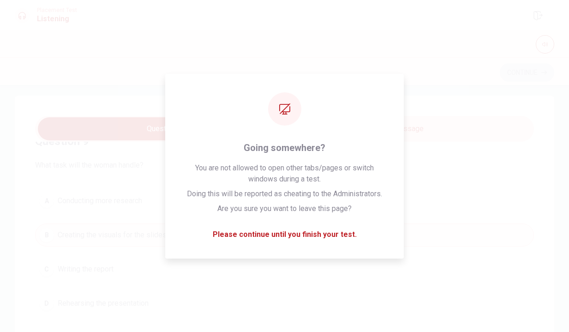
drag, startPoint x: 538, startPoint y: 207, endPoint x: 534, endPoint y: 189, distance: 18.9
click at [536, 325] on div "Question 6 What is the status of the man’s work? A He has outlined his section …" at bounding box center [284, 280] width 539 height 371
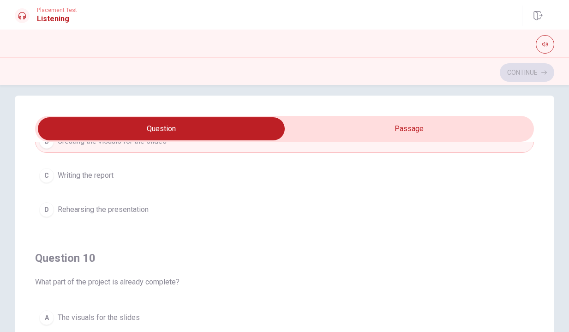
scroll to position [747, 0]
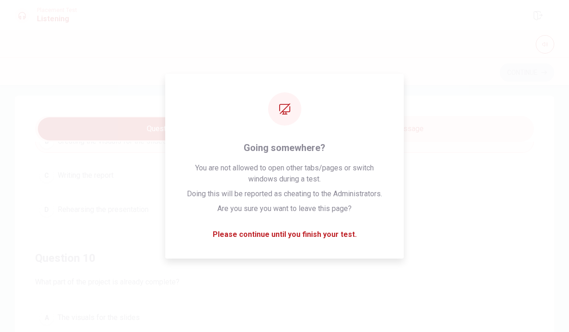
drag, startPoint x: 278, startPoint y: 257, endPoint x: 262, endPoint y: 272, distance: 21.5
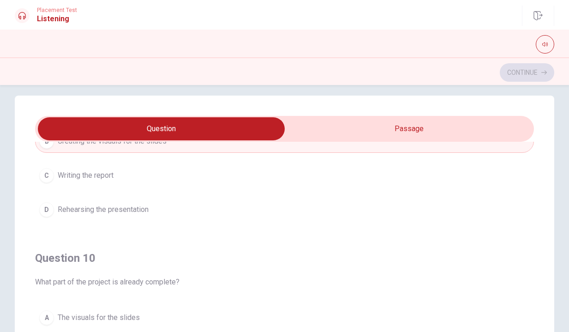
click at [96, 253] on h4 "Question 10" at bounding box center [284, 257] width 499 height 15
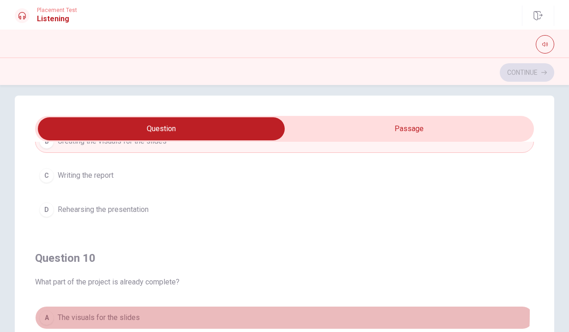
click at [173, 313] on button "A The visuals for the slides" at bounding box center [284, 317] width 499 height 23
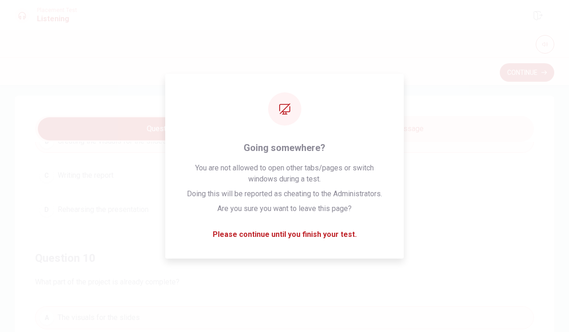
drag, startPoint x: 254, startPoint y: 276, endPoint x: 259, endPoint y: 262, distance: 15.0
click at [253, 331] on html "This site uses cookies, as explained in our Privacy Policy . If you agree to th…" at bounding box center [284, 166] width 569 height 332
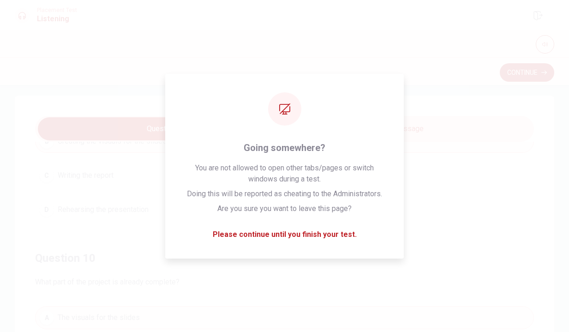
drag, startPoint x: 510, startPoint y: 244, endPoint x: 402, endPoint y: 238, distance: 108.5
click at [497, 331] on html "This site uses cookies, as explained in our Privacy Policy . If you agree to th…" at bounding box center [284, 166] width 569 height 332
click at [425, 251] on h4 "Question 10" at bounding box center [284, 257] width 499 height 15
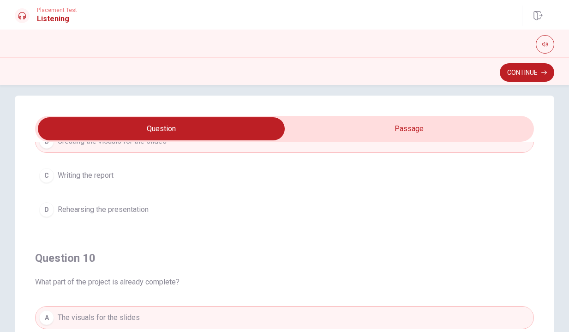
drag, startPoint x: 444, startPoint y: 273, endPoint x: 369, endPoint y: 296, distance: 79.0
click at [437, 331] on html "This site uses cookies, as explained in our Privacy Policy . If you agree to th…" at bounding box center [284, 166] width 569 height 332
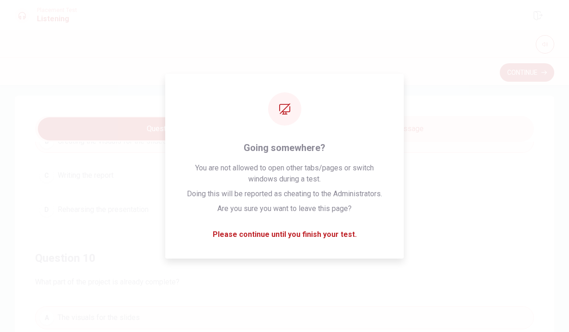
drag, startPoint x: 183, startPoint y: 294, endPoint x: 121, endPoint y: 265, distance: 68.7
click at [121, 265] on div "Question 10 What part of the project is already complete?" at bounding box center [284, 268] width 499 height 37
drag, startPoint x: 42, startPoint y: 253, endPoint x: 280, endPoint y: 254, distance: 238.0
click at [255, 331] on html "This site uses cookies, as explained in our Privacy Policy . If you agree to th…" at bounding box center [284, 166] width 569 height 332
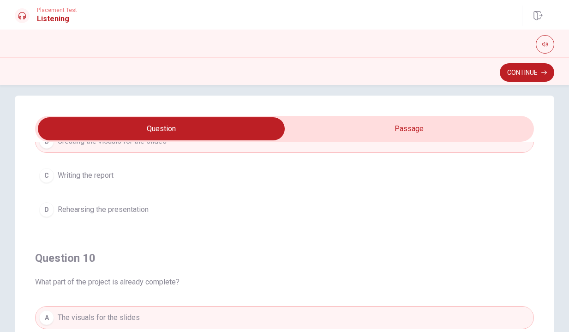
click at [445, 230] on div "Question 9 What task will the woman handle? A Conducting more research B Creati…" at bounding box center [284, 130] width 499 height 210
click at [516, 74] on button "Continue" at bounding box center [527, 72] width 54 height 18
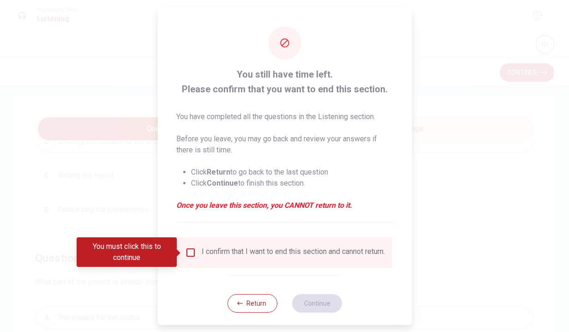
click at [196, 253] on div "I confirm that I want to end this section and cannot return." at bounding box center [285, 251] width 200 height 11
drag, startPoint x: 191, startPoint y: 253, endPoint x: 256, endPoint y: 305, distance: 83.4
click at [191, 253] on input "You must click this to continue" at bounding box center [190, 251] width 11 height 11
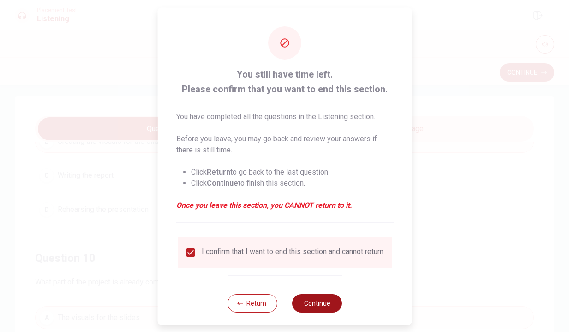
click at [315, 310] on button "Continue" at bounding box center [317, 302] width 50 height 18
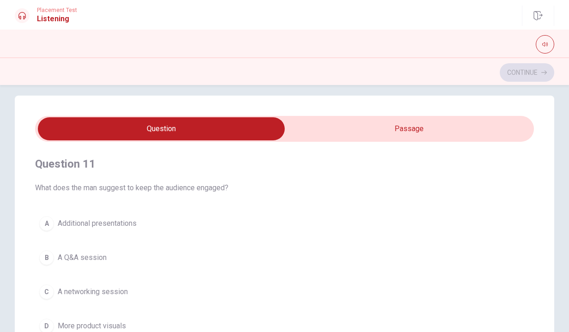
click at [244, 172] on div "Question 11 What does the man suggest to keep the audience engaged?" at bounding box center [284, 174] width 499 height 37
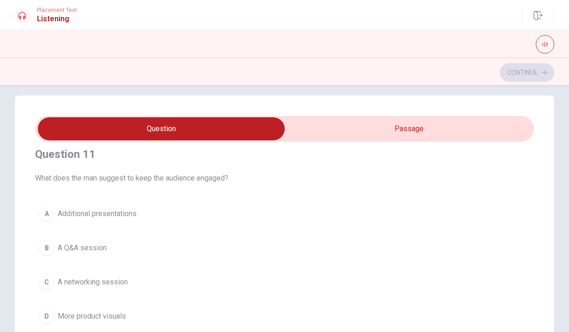
scroll to position [7, 0]
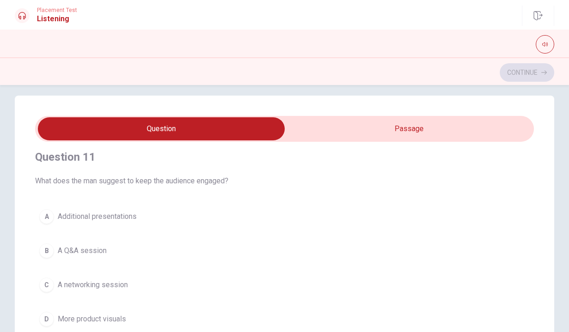
click at [236, 172] on div "Question 11 What does the man suggest to keep the audience engaged?" at bounding box center [284, 167] width 499 height 37
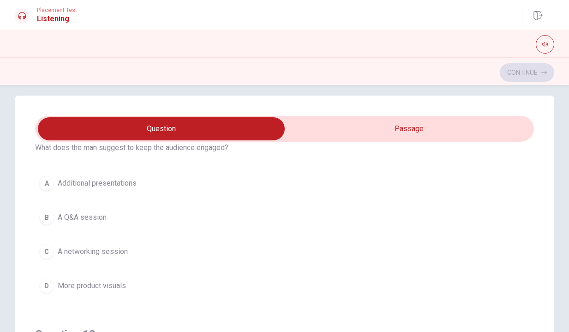
scroll to position [48, 0]
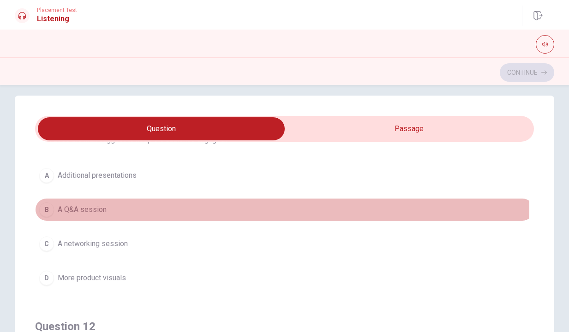
click at [135, 208] on button "B A Q&A session" at bounding box center [284, 209] width 499 height 23
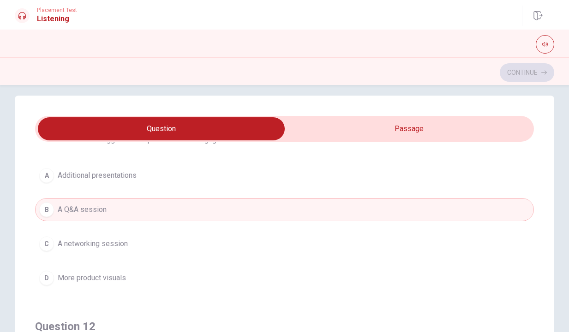
click at [113, 155] on div "Question 11 What does the man suggest to keep the audience engaged? A Additiona…" at bounding box center [284, 199] width 499 height 210
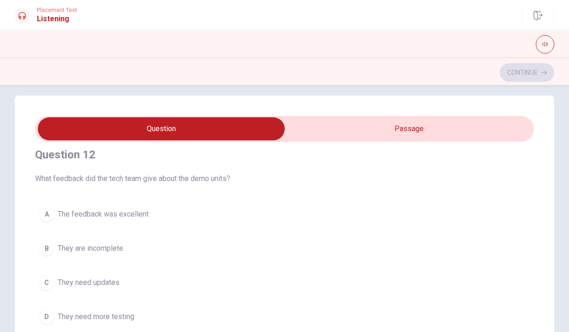
scroll to position [222, 0]
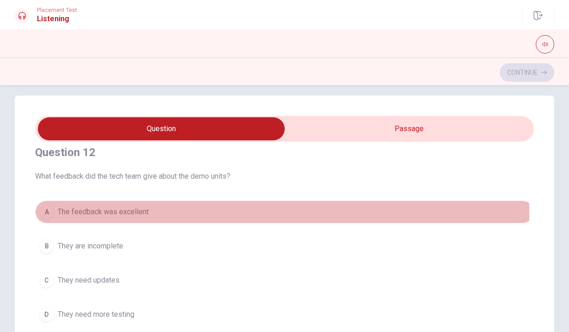
click at [84, 213] on span "The feedback was excellent" at bounding box center [103, 211] width 91 height 11
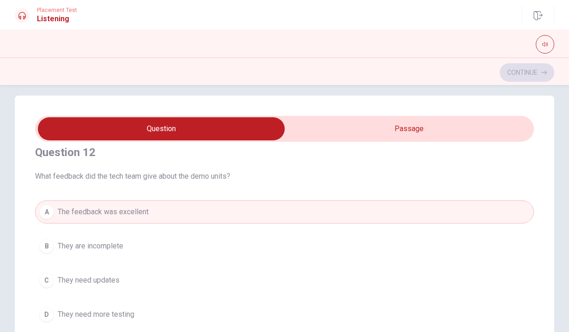
click at [113, 187] on div "Question 12 What feedback did the tech team give about the demo units? A The fe…" at bounding box center [284, 235] width 499 height 210
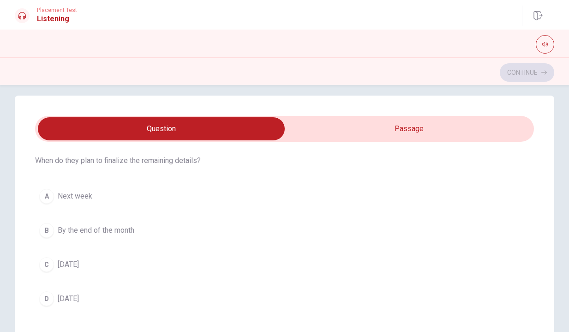
scroll to position [453, 0]
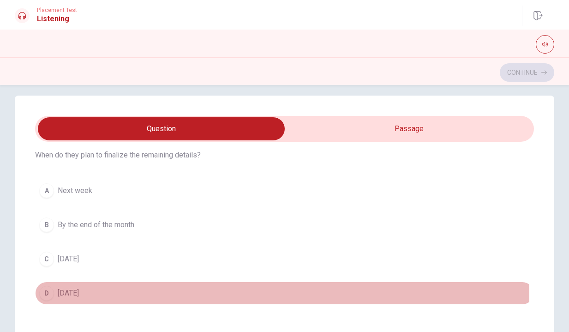
click at [79, 295] on span "[DATE]" at bounding box center [68, 292] width 21 height 11
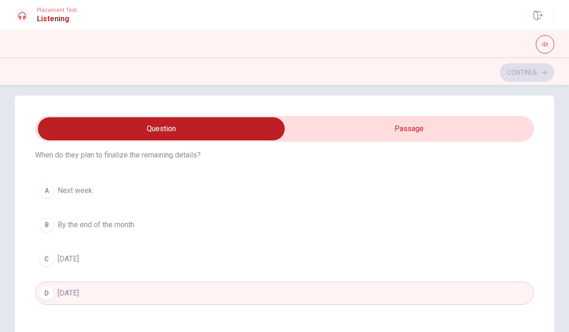
click at [26, 244] on div "Question 11 What does the man suggest to keep the audience engaged? A Additiona…" at bounding box center [284, 280] width 539 height 371
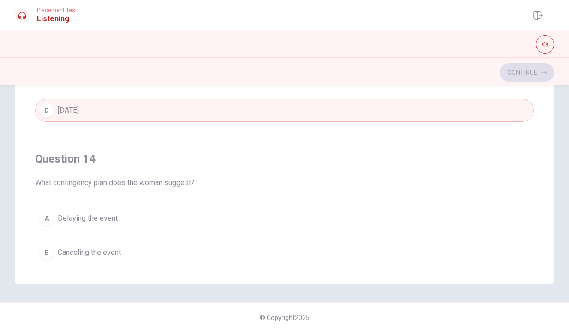
scroll to position [191, 0]
click at [109, 144] on div "Question 14 What contingency plan does the woman suggest? A Delaying the event …" at bounding box center [284, 242] width 499 height 210
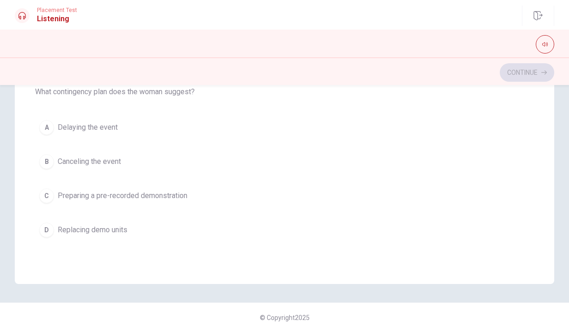
scroll to position [536, 0]
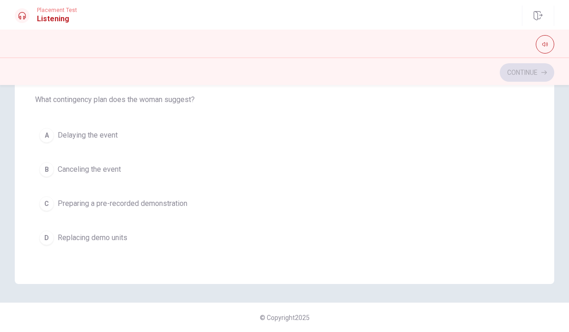
click at [121, 205] on span "Preparing a pre-recorded demonstration" at bounding box center [123, 203] width 130 height 11
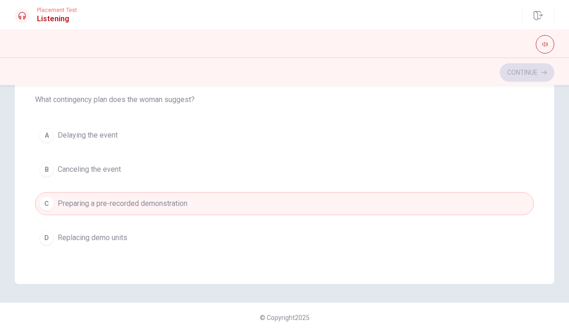
click at [21, 194] on div "Question 11 What does the man suggest to keep the audience engaged? A Additiona…" at bounding box center [284, 98] width 539 height 371
drag, startPoint x: 25, startPoint y: 181, endPoint x: 263, endPoint y: 144, distance: 241.3
click at [41, 292] on div "Question 11 What does the man suggest to keep the audience engaged? A Additiona…" at bounding box center [284, 208] width 569 height 247
click at [276, 100] on span "What contingency plan does the woman suggest?" at bounding box center [284, 99] width 499 height 11
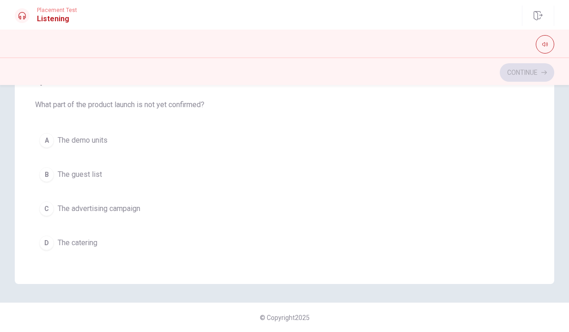
scroll to position [747, 0]
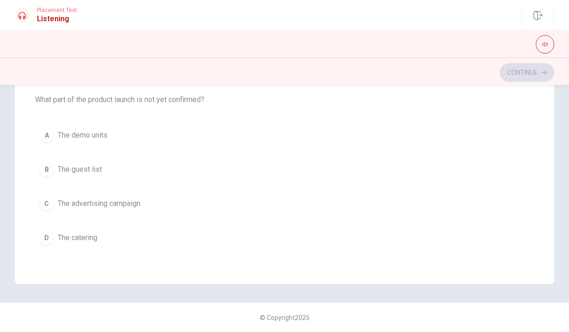
click at [107, 170] on button "B The guest list" at bounding box center [284, 169] width 499 height 23
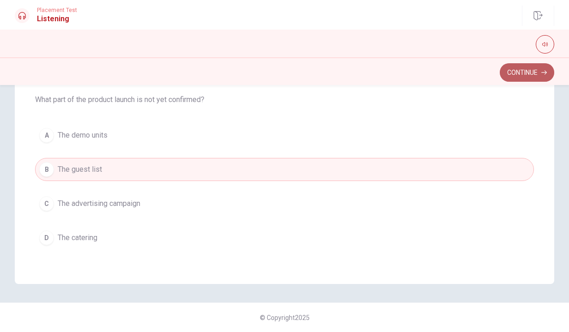
click at [514, 72] on button "Continue" at bounding box center [527, 72] width 54 height 18
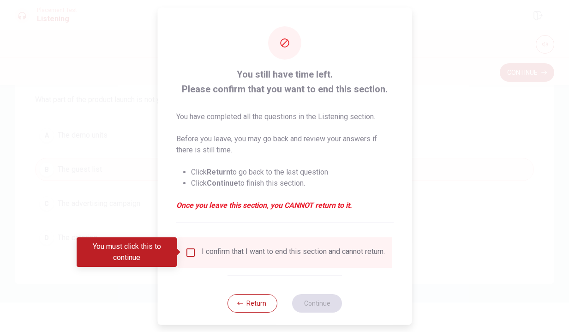
click at [196, 252] on div "I confirm that I want to end this section and cannot return." at bounding box center [285, 251] width 200 height 11
click at [191, 251] on input "You must click this to continue" at bounding box center [190, 251] width 11 height 11
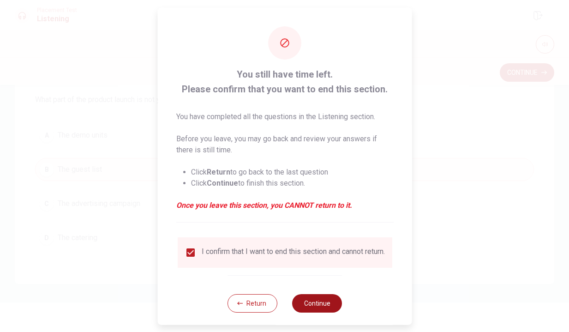
click at [327, 312] on button "Continue" at bounding box center [317, 302] width 50 height 18
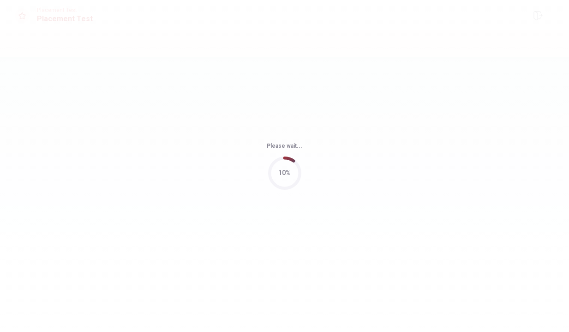
scroll to position [0, 0]
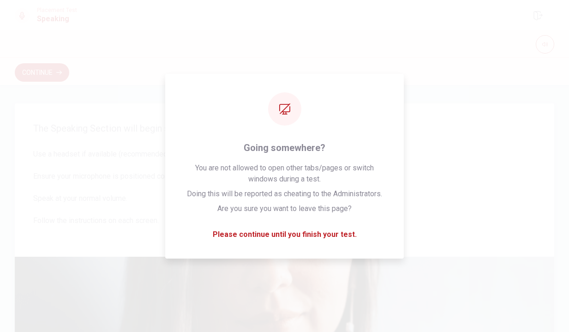
drag, startPoint x: 362, startPoint y: 153, endPoint x: 366, endPoint y: 187, distance: 34.8
click at [354, 328] on div "The Speaking Section will begin soon. Use a headset if available (recommended f…" at bounding box center [284, 304] width 539 height 402
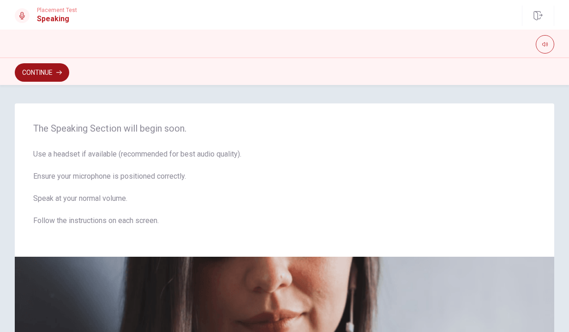
click at [45, 74] on button "Continue" at bounding box center [42, 72] width 54 height 18
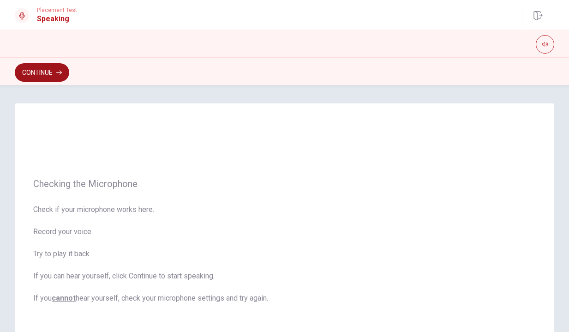
click at [46, 73] on button "Continue" at bounding box center [42, 72] width 54 height 18
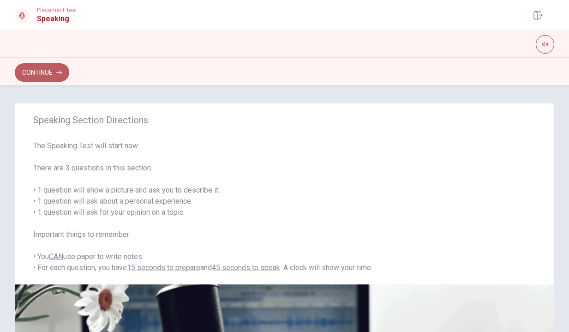
click at [53, 69] on button "Continue" at bounding box center [42, 72] width 54 height 18
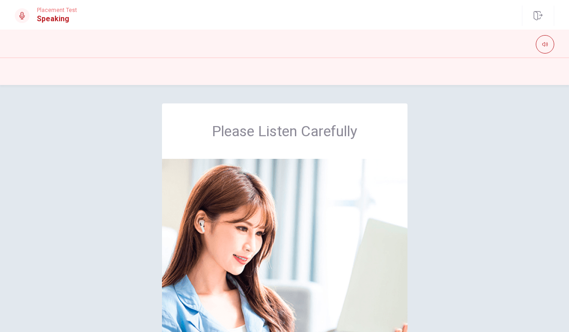
click at [485, 170] on div "Please Listen Carefully" at bounding box center [284, 257] width 569 height 309
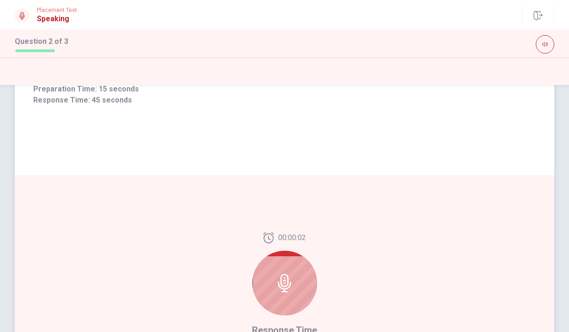
scroll to position [112, 0]
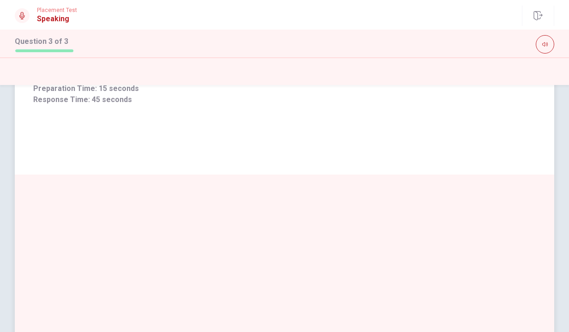
click at [421, 130] on div "Has dining out changed with the rise of food delivery apps? How? Preparation Ti…" at bounding box center [284, 83] width 539 height 183
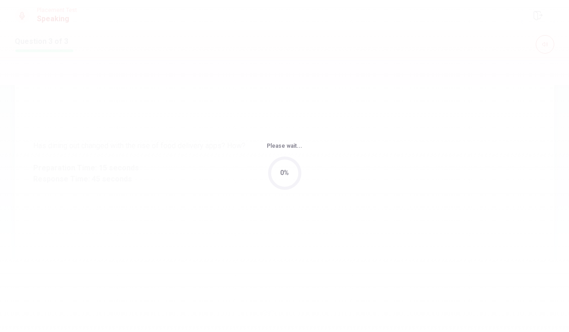
scroll to position [0, 0]
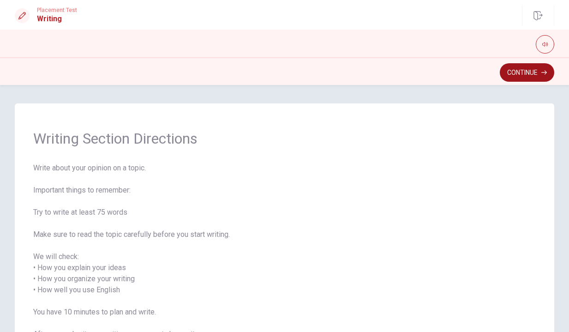
click at [512, 74] on button "Continue" at bounding box center [527, 72] width 54 height 18
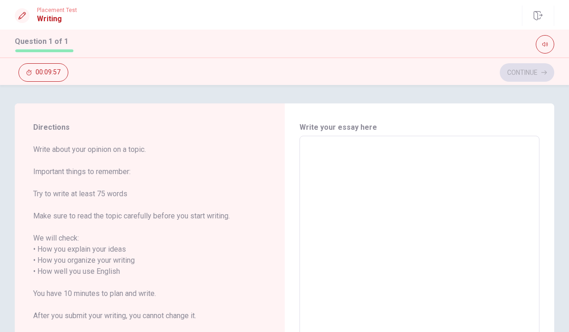
click at [156, 144] on span "Write about your opinion on a topic. Important things to remember: Try to write…" at bounding box center [143, 238] width 221 height 188
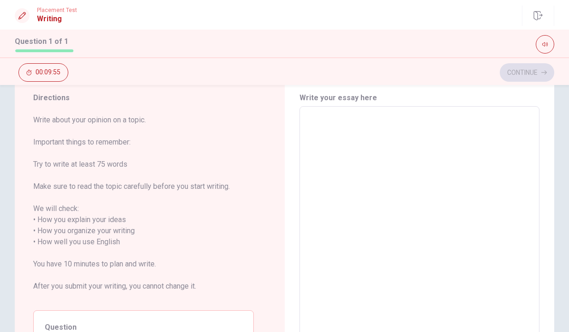
scroll to position [28, 0]
click at [346, 143] on textarea at bounding box center [419, 237] width 227 height 245
click at [269, 187] on div "Directions Write about your opinion on a topic. Important things to remember: T…" at bounding box center [143, 238] width 257 height 326
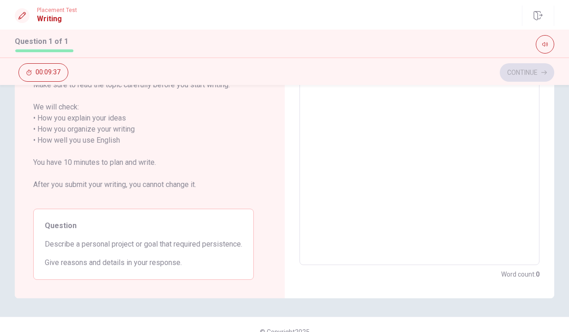
scroll to position [145, 0]
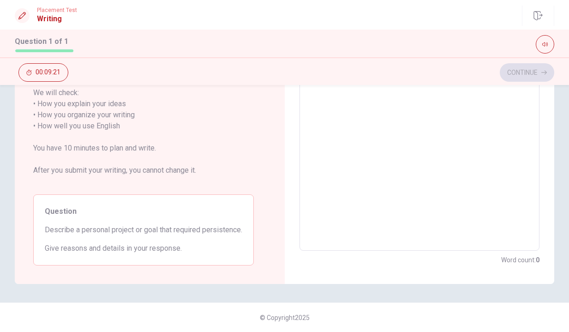
click at [371, 148] on textarea at bounding box center [419, 120] width 227 height 245
click at [458, 132] on textarea at bounding box center [419, 120] width 227 height 245
click at [458, 132] on textarea at bounding box center [419, 121] width 227 height 245
click at [502, 156] on textarea at bounding box center [419, 121] width 227 height 245
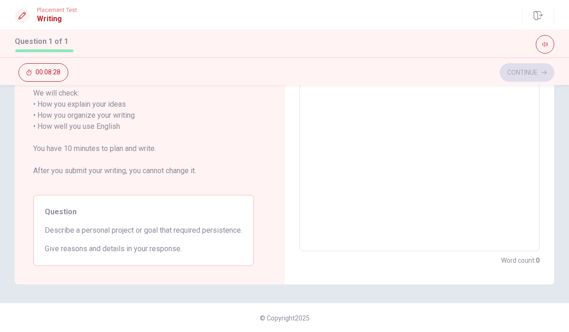
click at [202, 136] on span "Write about your opinion on a topic. Important things to remember: Try to write…" at bounding box center [143, 93] width 221 height 188
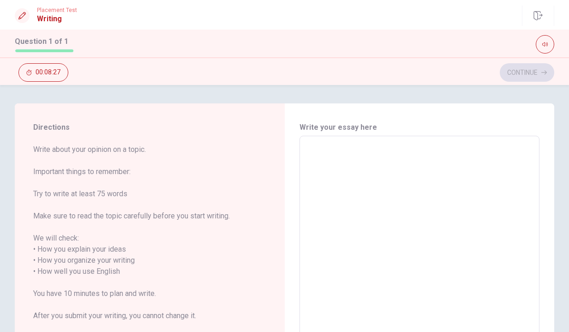
scroll to position [0, 0]
click at [335, 150] on textarea at bounding box center [419, 265] width 227 height 245
type textarea "O"
type textarea "x"
type textarea "On"
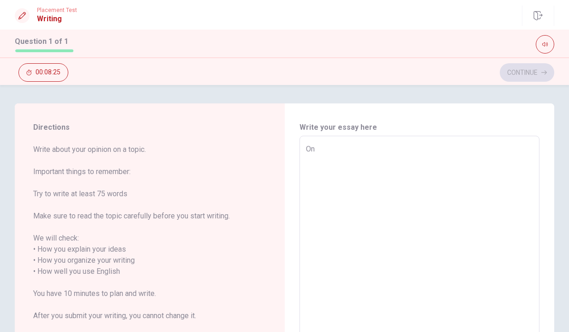
type textarea "x"
type textarea "On"
type textarea "x"
type textarea "On"
type textarea "x"
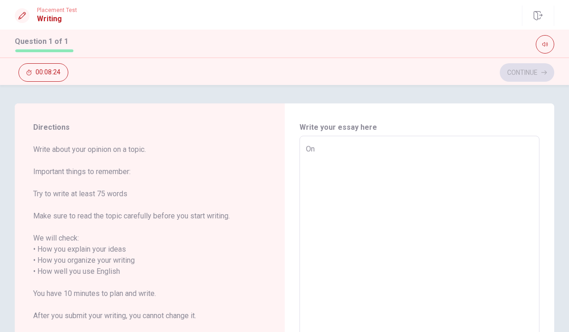
type textarea "Onw"
type textarea "x"
type textarea "Onw"
type textarea "x"
type textarea "Onw"
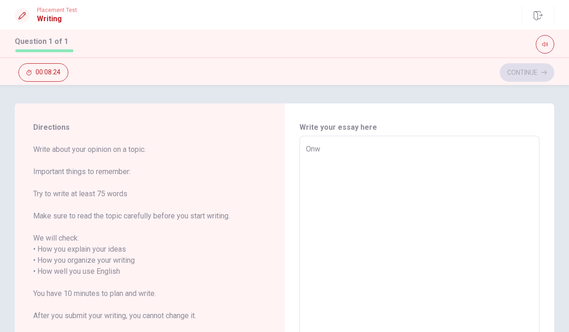
type textarea "x"
type textarea "On"
type textarea "x"
type textarea "One"
type textarea "x"
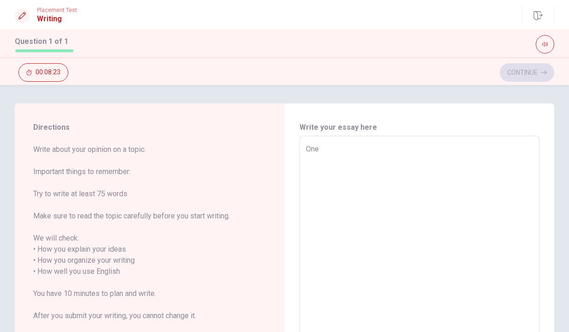
type textarea "One"
type textarea "x"
type textarea "One p"
type textarea "x"
type textarea "One pe"
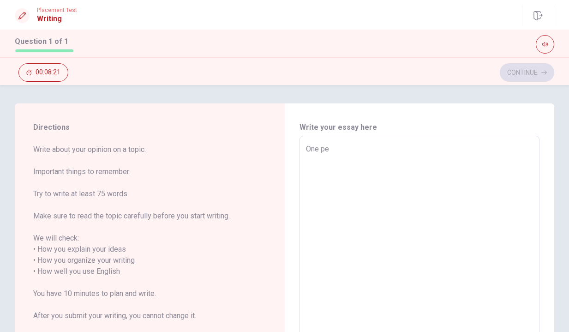
type textarea "x"
type textarea "One per"
type textarea "x"
type textarea "One pers"
type textarea "x"
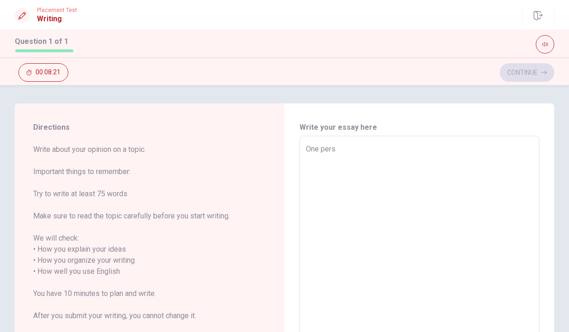
type textarea "One perso"
type textarea "x"
type textarea "One person"
type textarea "x"
type textarea "One persona"
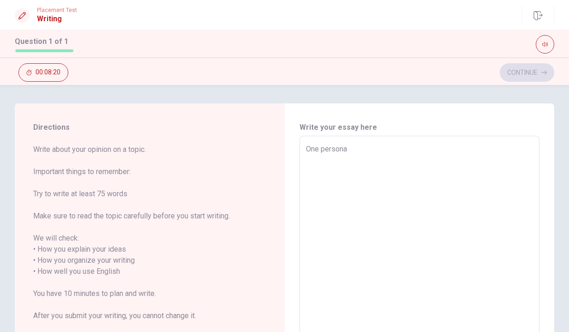
type textarea "x"
type textarea "One personal"
type textarea "x"
type textarea "One personal"
type textarea "x"
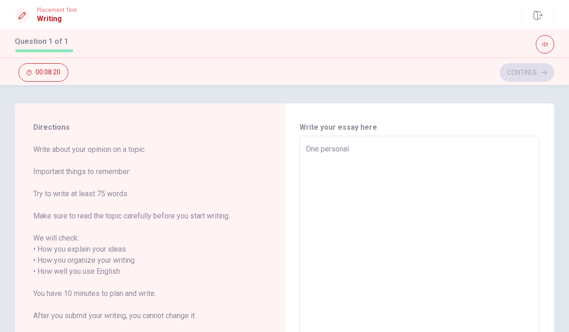
type textarea "One personal g"
type textarea "x"
type textarea "One personal go"
type textarea "x"
type textarea "One personal goa"
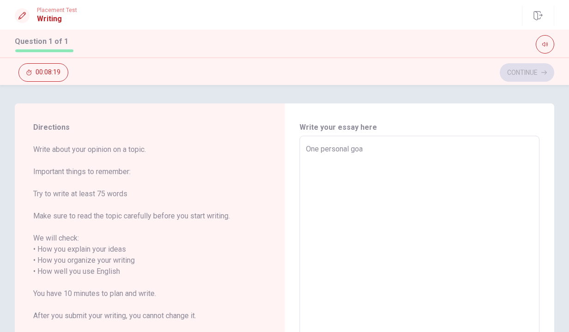
type textarea "x"
type textarea "One personal goal"
type textarea "x"
type textarea "One personal goal"
type textarea "x"
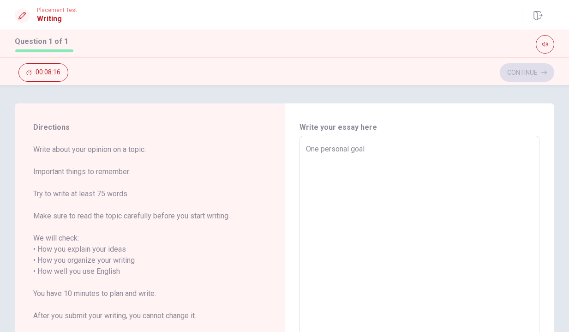
type textarea "One personal goal i"
type textarea "x"
type textarea "One personal goal is"
type textarea "x"
type textarea "One personal goal is"
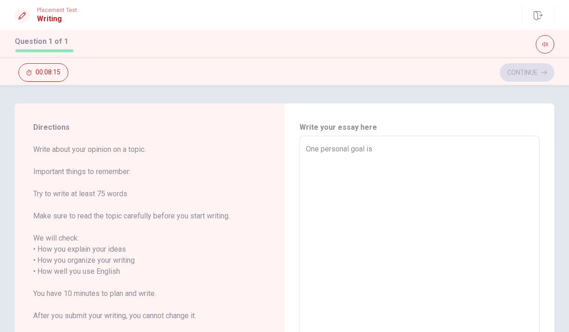
type textarea "x"
type textarea "One personal goal is m"
type textarea "x"
type textarea "One personal goal is mo"
type textarea "x"
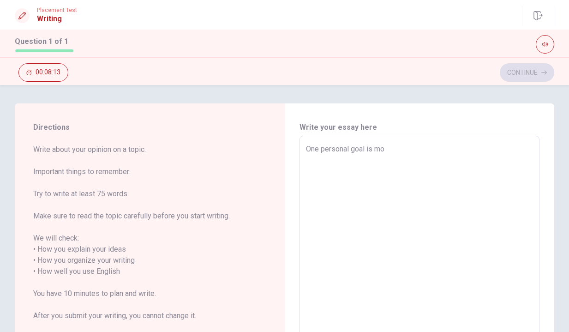
type textarea "One personal goal is mov"
type textarea "x"
type textarea "One personal goal is movi"
type textarea "x"
type textarea "One personal goal is movin"
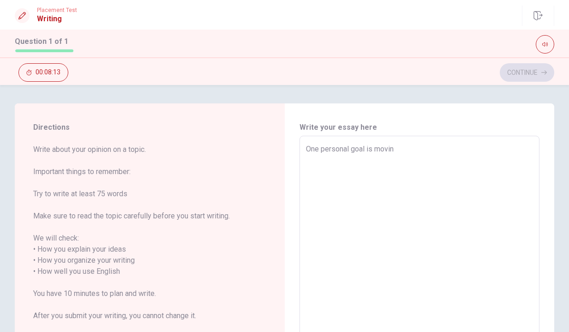
type textarea "x"
type textarea "One personal goal is moving"
type textarea "x"
type textarea "One personal goal is moving"
type textarea "x"
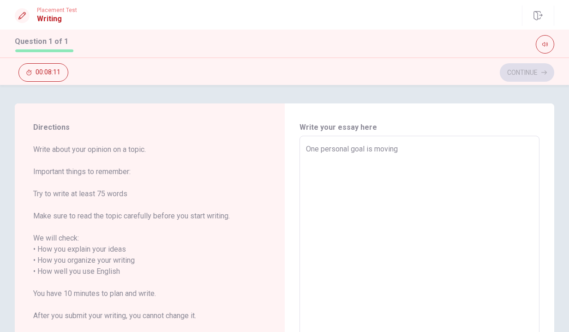
type textarea "One personal goal is moving t"
type textarea "x"
type textarea "One personal goal is moving to"
type textarea "x"
type textarea "One personal goal is moving to"
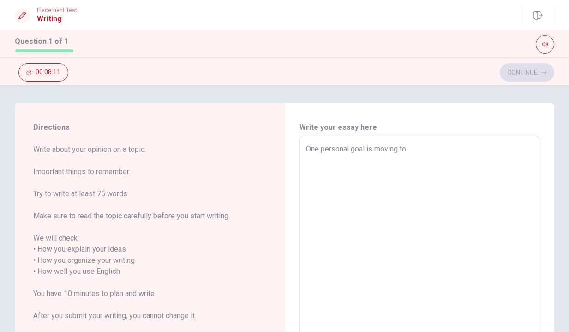
type textarea "x"
type textarea "One personal goal is moving to N"
type textarea "x"
type textarea "One personal goal is moving to NO"
type textarea "x"
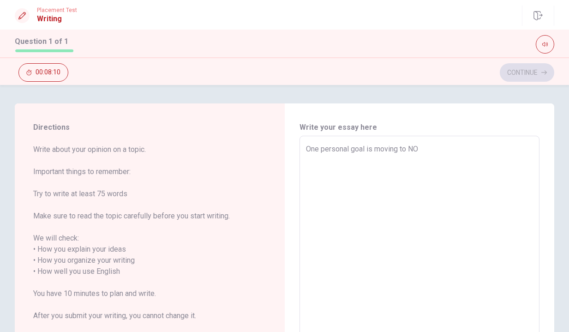
type textarea "One personal goal is moving to N"
type textarea "x"
type textarea "One personal goal is moving to"
type textarea "x"
type textarea "One personal goal is moving to a"
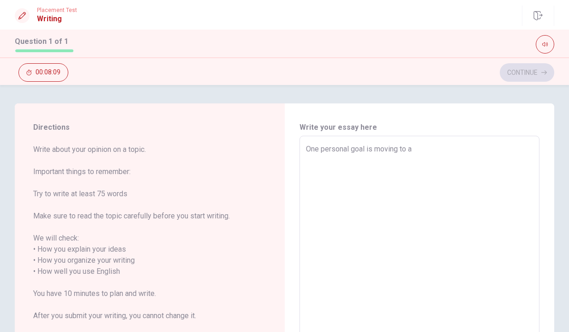
type textarea "x"
type textarea "One personal goal is moving to an"
type textarea "x"
type textarea "One personal goal is moving to ano"
type textarea "x"
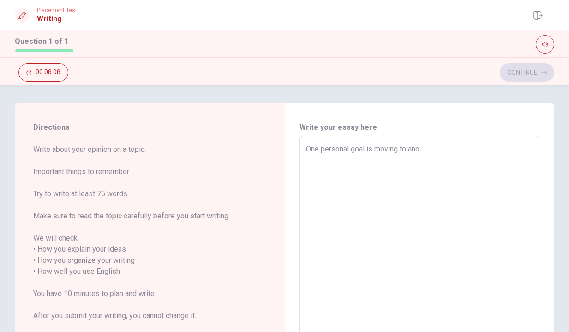
type textarea "One personal goal is moving to anot"
type textarea "x"
type textarea "One personal goal is moving to anoth"
type textarea "x"
type textarea "One personal goal is moving to anothe"
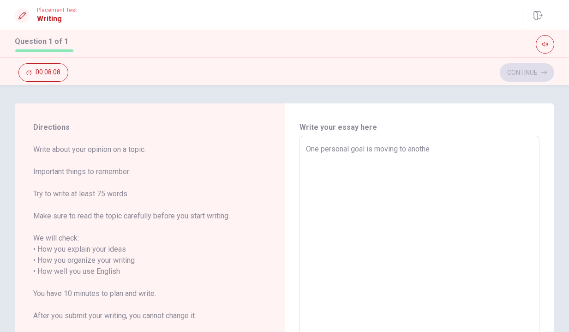
type textarea "x"
type textarea "One personal goal is moving to another"
type textarea "x"
type textarea "One personal goal is moving to another"
type textarea "x"
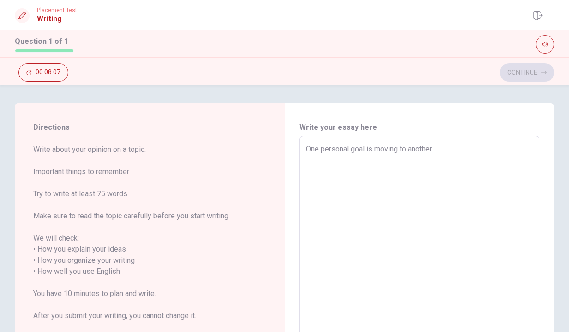
type textarea "One personal goal is moving to another o"
type textarea "x"
type textarea "One personal goal is moving to another"
type textarea "x"
type textarea "One personal goal is moving to another c"
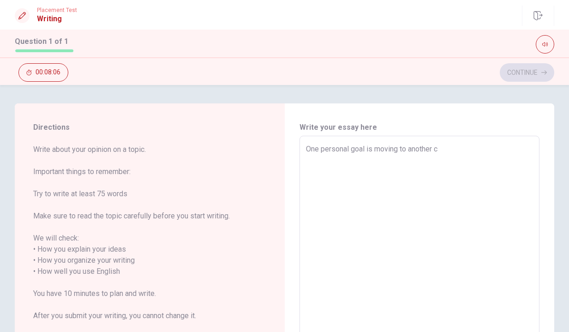
type textarea "x"
type textarea "One personal goal is moving to another co"
type textarea "x"
type textarea "One personal goal is moving to another cou"
type textarea "x"
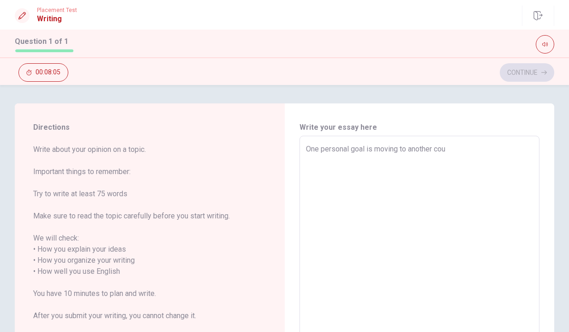
type textarea "One personal goal is moving to another coun"
type textarea "x"
type textarea "One personal goal is moving to another count"
type textarea "x"
type textarea "One personal goal is moving to another countr"
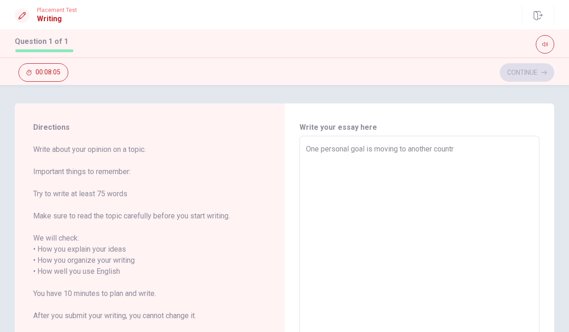
type textarea "x"
type textarea "One personal goal is moving to another country"
type textarea "x"
type textarea "One personal goal is moving to another country."
type textarea "x"
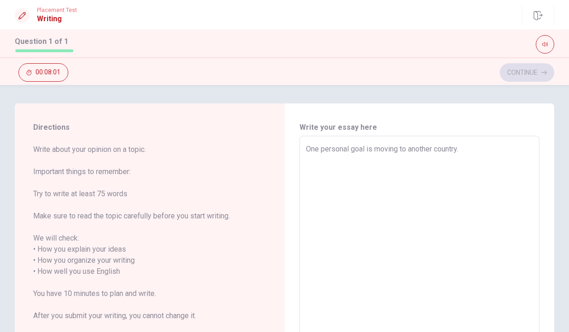
type textarea "One personal goal is moving to another country."
type textarea "x"
type textarea "One personal goal is moving to another country. I"
type textarea "x"
type textarea "One personal goal is moving to another country. I"
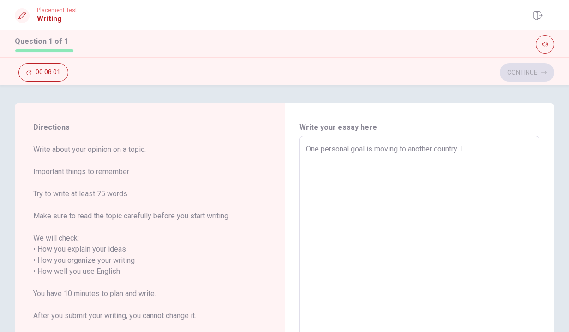
type textarea "x"
type textarea "One personal goal is moving to another country. I a"
type textarea "x"
type textarea "One personal goal is moving to another country. I am"
type textarea "x"
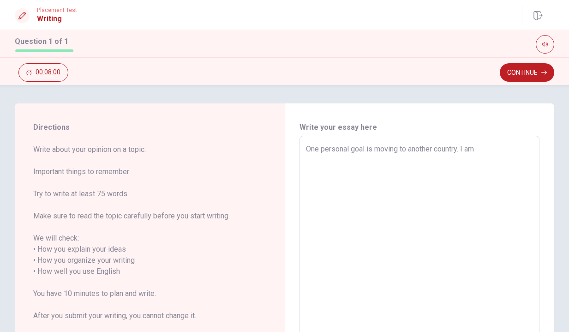
type textarea "One personal goal is moving to another country. I am"
type textarea "x"
type textarea "One personal goal is moving to another country. I am g"
type textarea "x"
type textarea "One personal goal is moving to another country. I am"
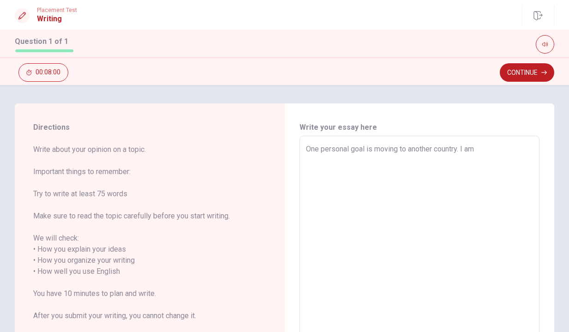
type textarea "x"
type textarea "One personal goal is moving to another country. I am f"
type textarea "x"
type textarea "One personal goal is moving to another country. I am fe"
type textarea "x"
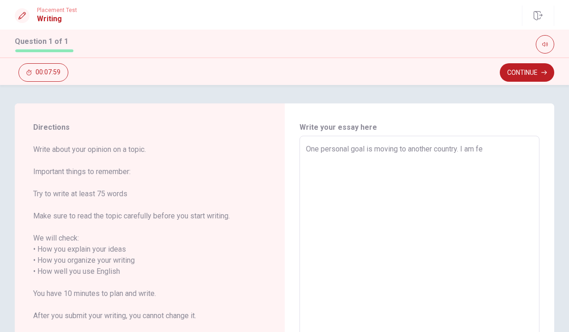
type textarea "One personal goal is moving to another country. I am f"
type textarea "x"
type textarea "One personal goal is moving to another country. I am fr"
type textarea "x"
type textarea "One personal goal is moving to another country. I am fro"
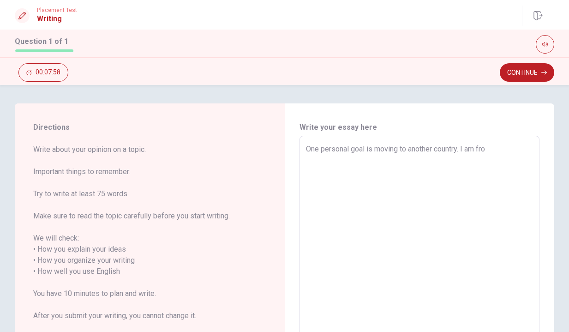
type textarea "x"
type textarea "One personal goal is moving to another country. I am from"
type textarea "x"
type textarea "One personal goal is moving to another country. I am from"
type textarea "x"
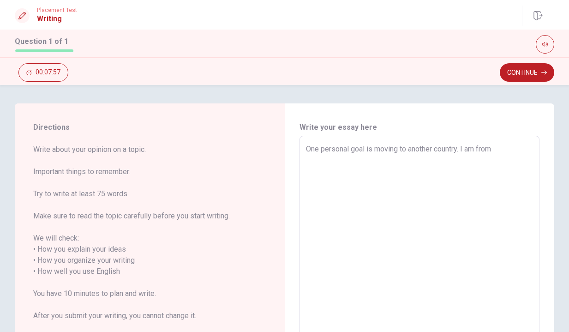
type textarea "One personal goal is moving to another country. I am from b"
type textarea "x"
type textarea "One personal goal is moving to another country. I am from [DEMOGRAPHIC_DATA]"
type textarea "x"
type textarea "One personal goal is moving to another country. I am from b"
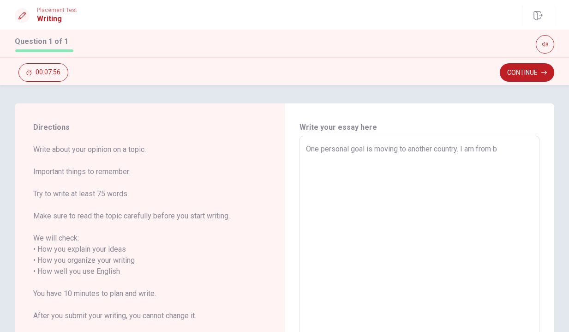
type textarea "x"
type textarea "One personal goal is moving to another country. I am from"
type textarea "x"
type textarea "One personal goal is moving to another country. I am from B"
type textarea "x"
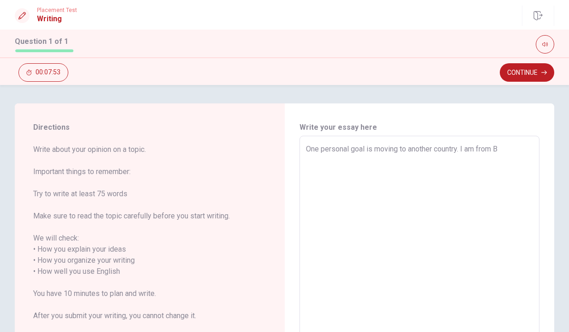
type textarea "One personal goal is moving to another country. I am from [DEMOGRAPHIC_DATA]"
type textarea "x"
type textarea "One personal goal is moving to another country. I am from [GEOGRAPHIC_DATA]"
type textarea "x"
type textarea "One personal goal is moving to another country. I am from [GEOGRAPHIC_DATA]"
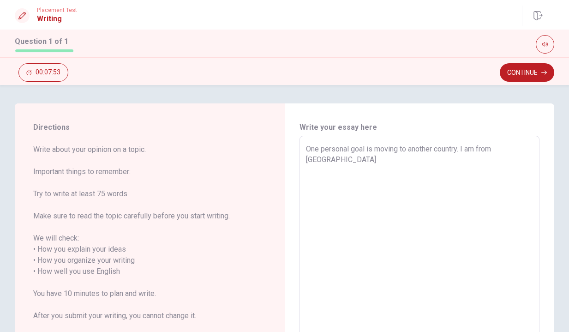
type textarea "x"
type textarea "One personal goal is moving to another country. I am from [GEOGRAPHIC_DATA]"
type textarea "x"
type textarea "One personal goal is moving to another country. I am from [DEMOGRAPHIC_DATA]"
type textarea "x"
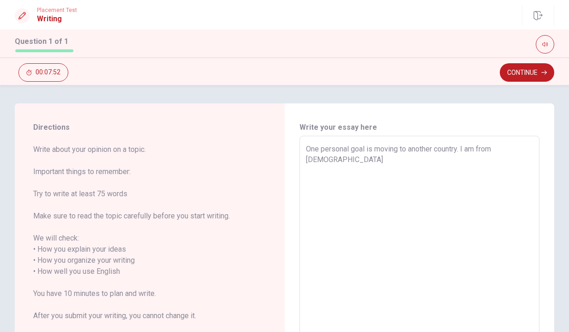
type textarea "One personal goal is moving to another country. I am from [DEMOGRAPHIC_DATA]"
type textarea "x"
type textarea "One personal goal is moving to another country. I am from [DEMOGRAPHIC_DATA] a"
type textarea "x"
type textarea "One personal goal is moving to another country. I am from [DEMOGRAPHIC_DATA] an"
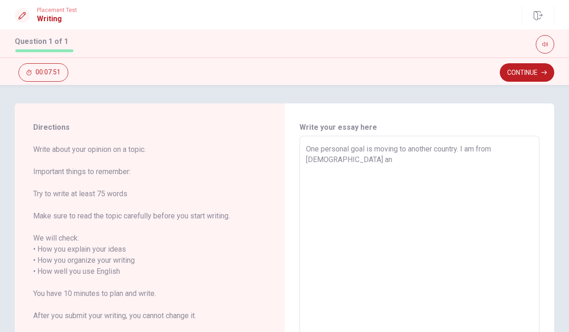
type textarea "x"
type textarea "One personal goal is moving to another country. I am from [DEMOGRAPHIC_DATA] and"
type textarea "x"
type textarea "One personal goal is moving to another country. I am from [DEMOGRAPHIC_DATA] and"
type textarea "x"
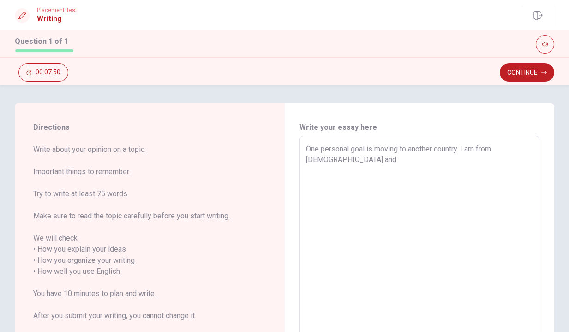
type textarea "One personal goal is moving to another country. I am from [DEMOGRAPHIC_DATA] an…"
type textarea "x"
type textarea "One personal goal is moving to another country. I am from [DEMOGRAPHIC_DATA] an…"
type textarea "x"
type textarea "One personal goal is moving to another country. I am from [DEMOGRAPHIC_DATA] an…"
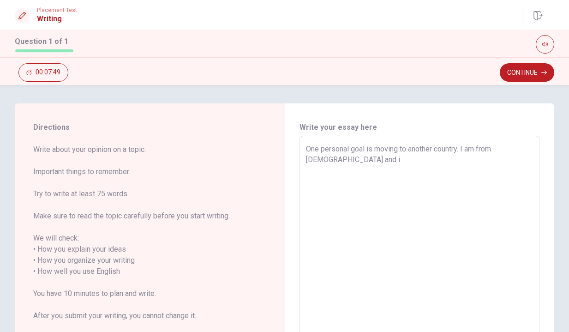
type textarea "x"
type textarea "One personal goal is moving to another country. I am from [DEMOGRAPHIC_DATA] and"
type textarea "x"
type textarea "One personal goal is moving to another country. I am from [DEMOGRAPHIC_DATA] an…"
type textarea "x"
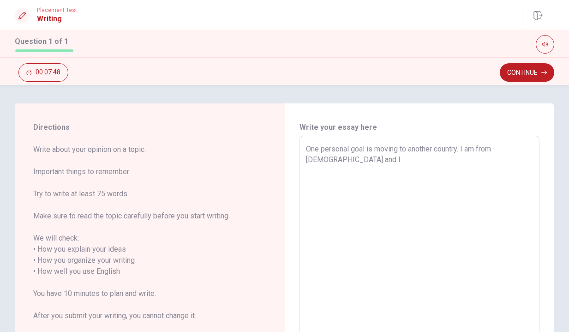
type textarea "One personal goal is moving to another country. I am from [DEMOGRAPHIC_DATA] an…"
type textarea "x"
type textarea "One personal goal is moving to another country. I am from [DEMOGRAPHIC_DATA] an…"
type textarea "x"
type textarea "One personal goal is moving to another country. I am from [DEMOGRAPHIC_DATA] an…"
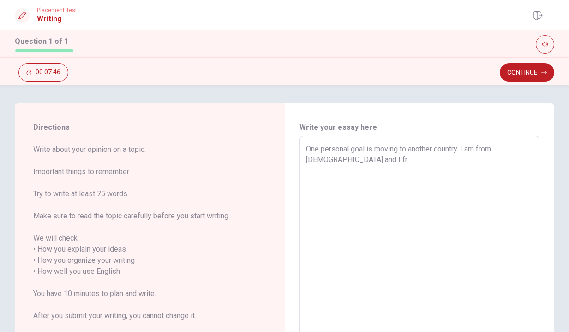
type textarea "x"
type textarea "One personal goal is moving to another country. I am from [DEMOGRAPHIC_DATA] an…"
type textarea "x"
type textarea "One personal goal is moving to another country. I am from [DEMOGRAPHIC_DATA] an…"
type textarea "x"
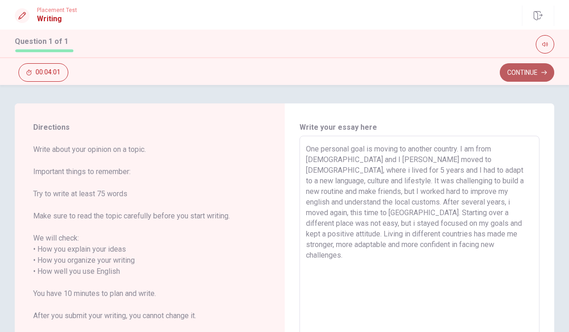
click at [519, 68] on button "Continue" at bounding box center [527, 72] width 54 height 18
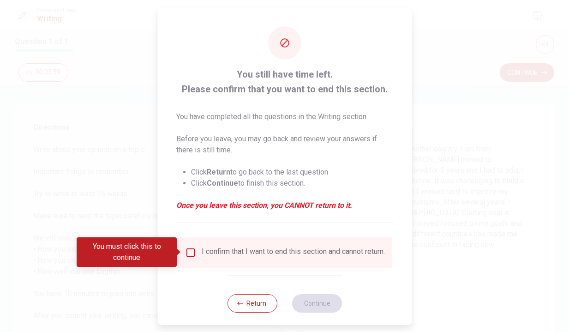
click at [221, 253] on div "I confirm that I want to end this section and cannot return." at bounding box center [292, 251] width 183 height 11
drag, startPoint x: 191, startPoint y: 251, endPoint x: 249, endPoint y: 283, distance: 66.3
click at [191, 251] on input "You must click this to continue" at bounding box center [190, 251] width 11 height 11
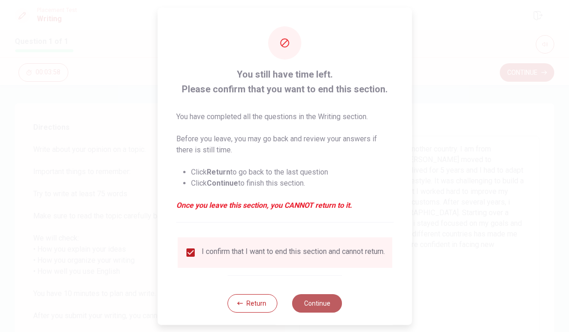
click at [313, 306] on button "Continue" at bounding box center [317, 302] width 50 height 18
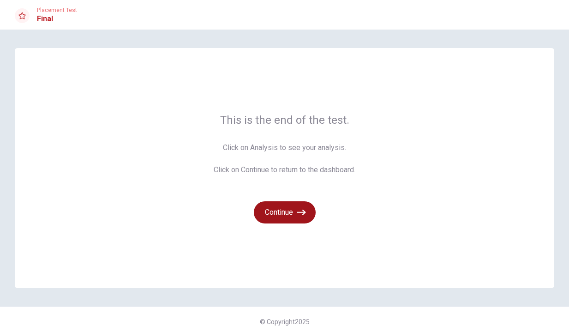
click at [295, 215] on button "Continue" at bounding box center [285, 212] width 62 height 22
